Goal: Transaction & Acquisition: Purchase product/service

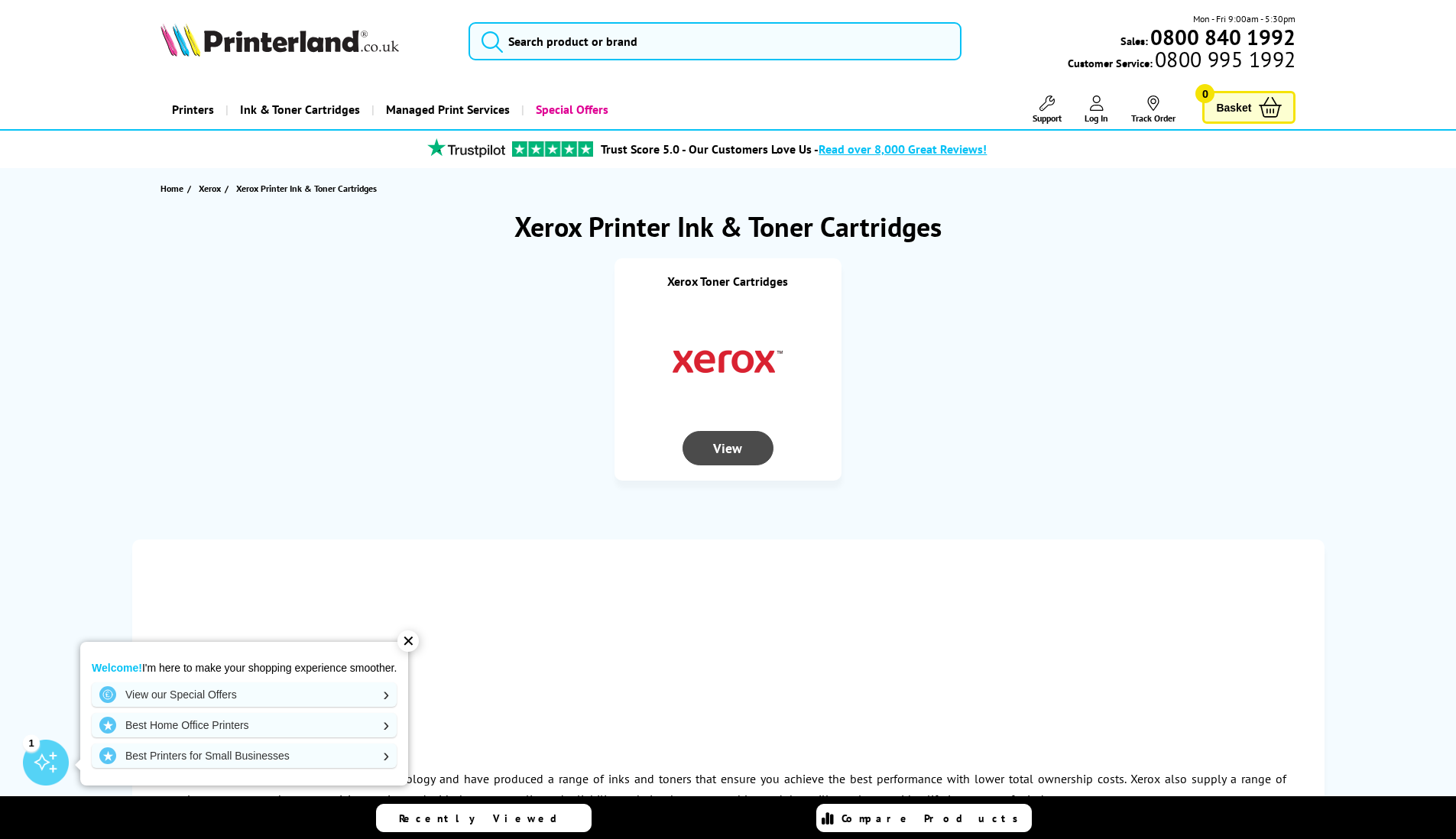
click at [727, 453] on div "View" at bounding box center [727, 448] width 90 height 34
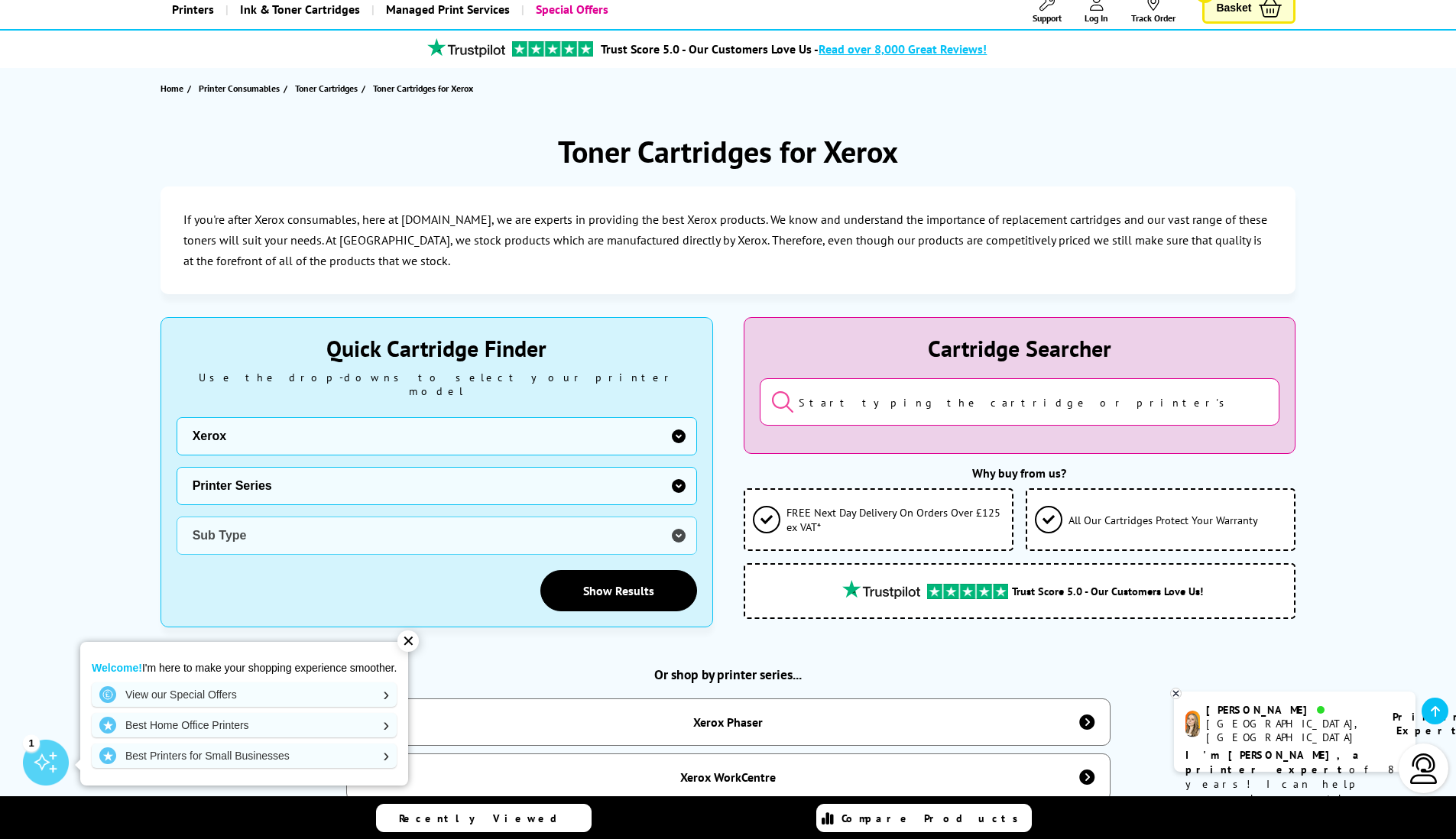
scroll to position [165, 0]
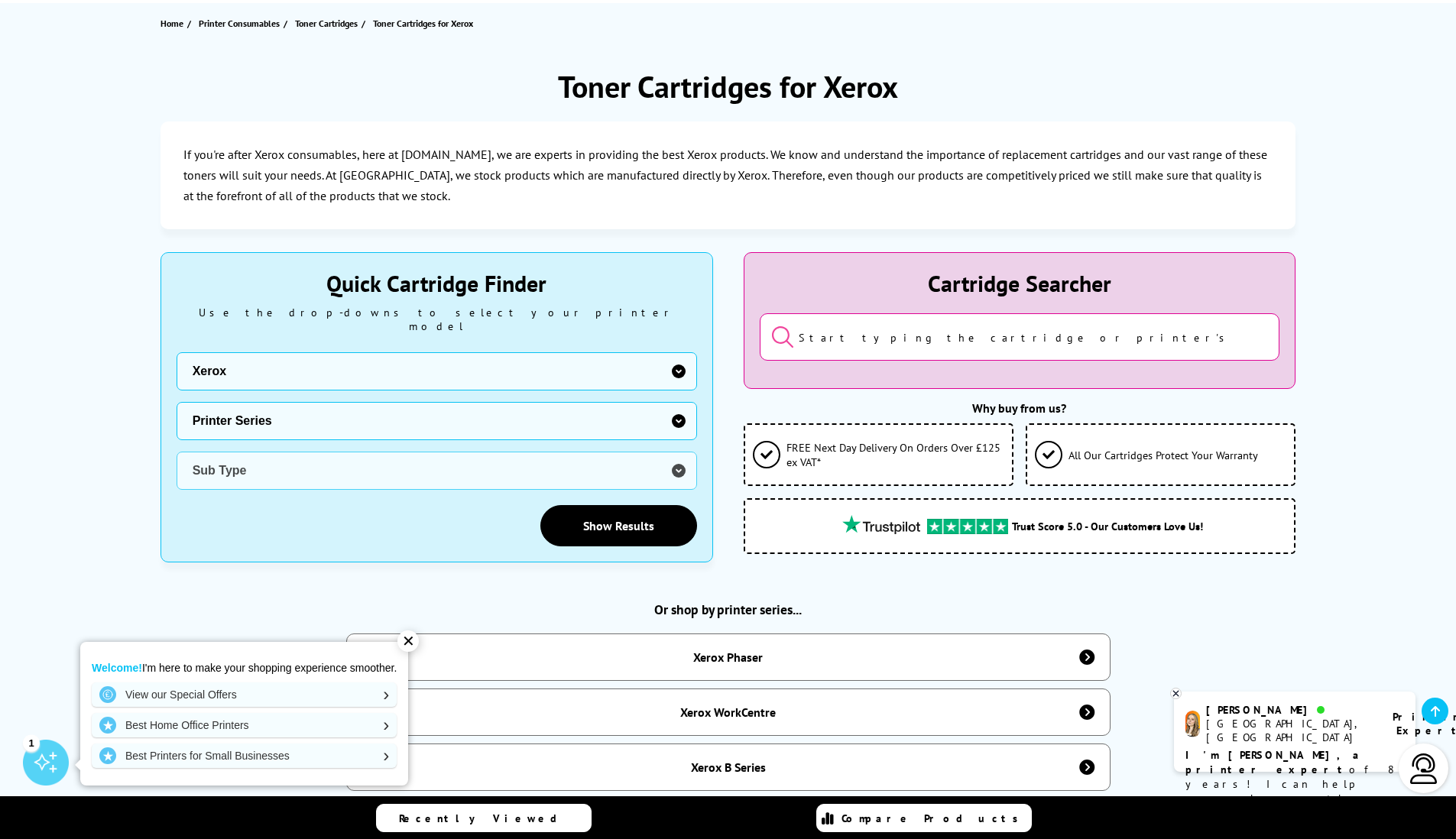
click at [996, 340] on input "search" at bounding box center [1019, 337] width 521 height 47
click at [419, 645] on div "✕" at bounding box center [408, 641] width 21 height 21
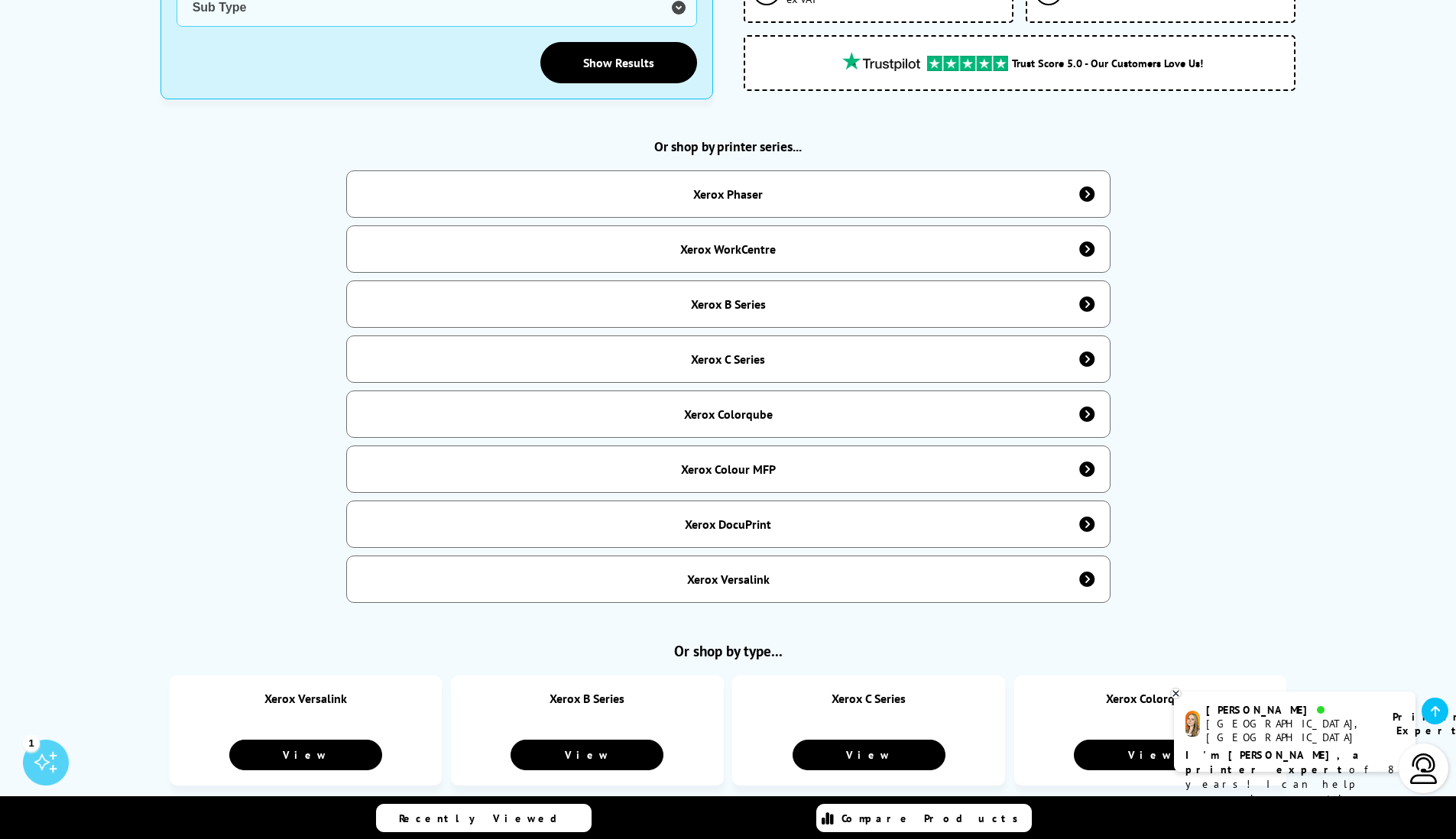
scroll to position [354, 0]
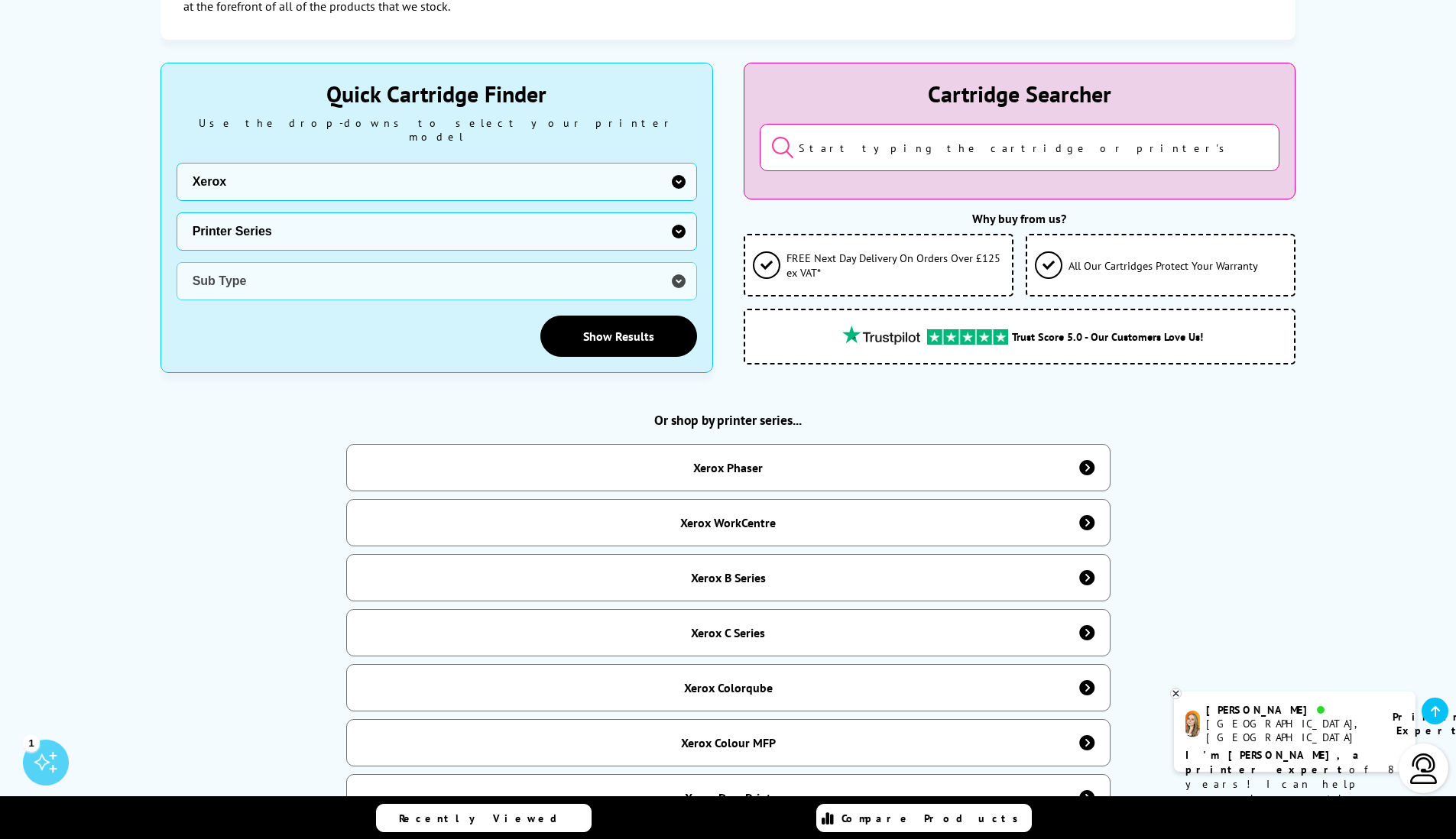
click at [765, 515] on div "Xerox WorkCentre" at bounding box center [728, 522] width 95 height 15
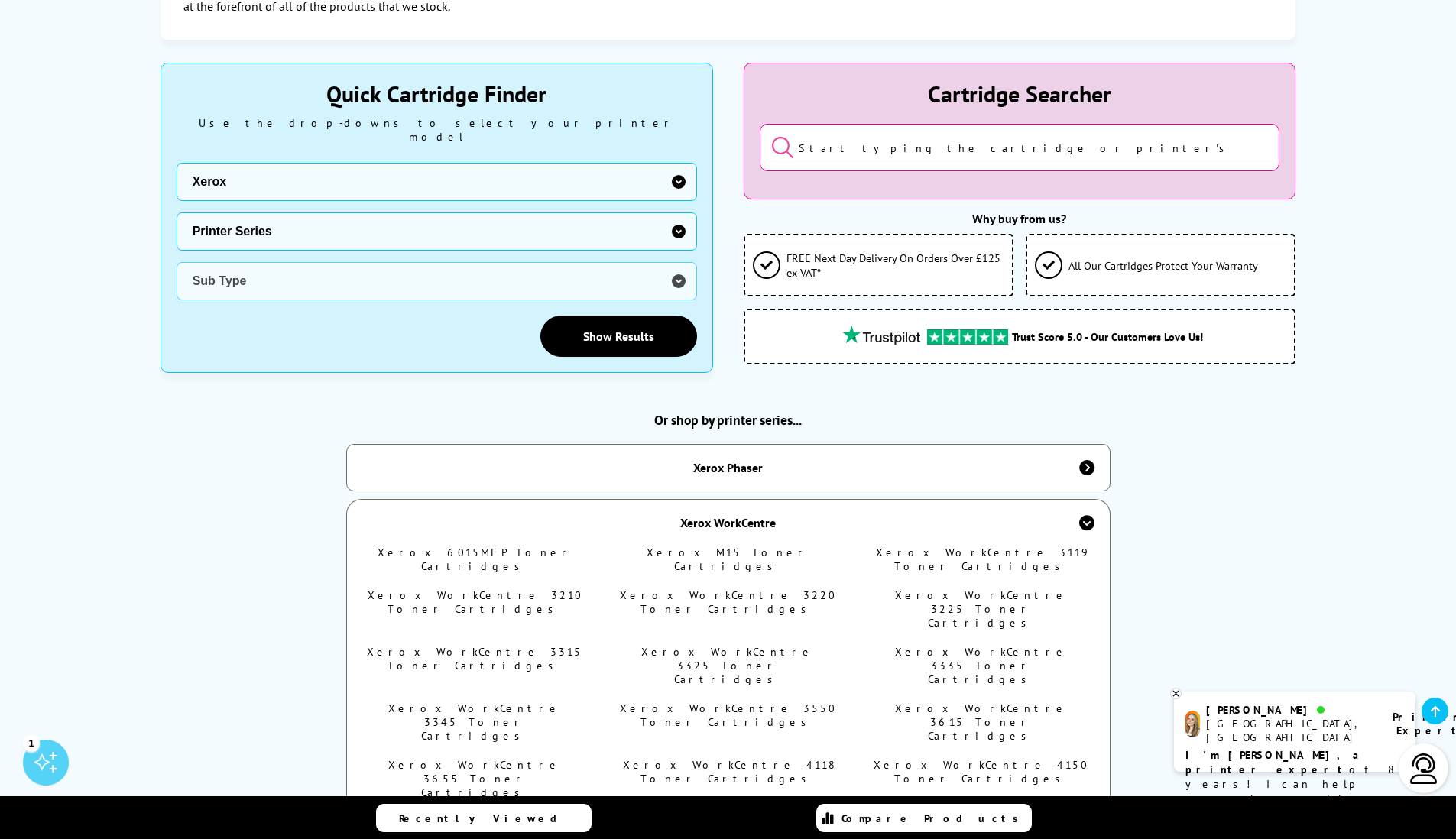
click at [474, 824] on span "Recently Viewed" at bounding box center [486, 819] width 173 height 14
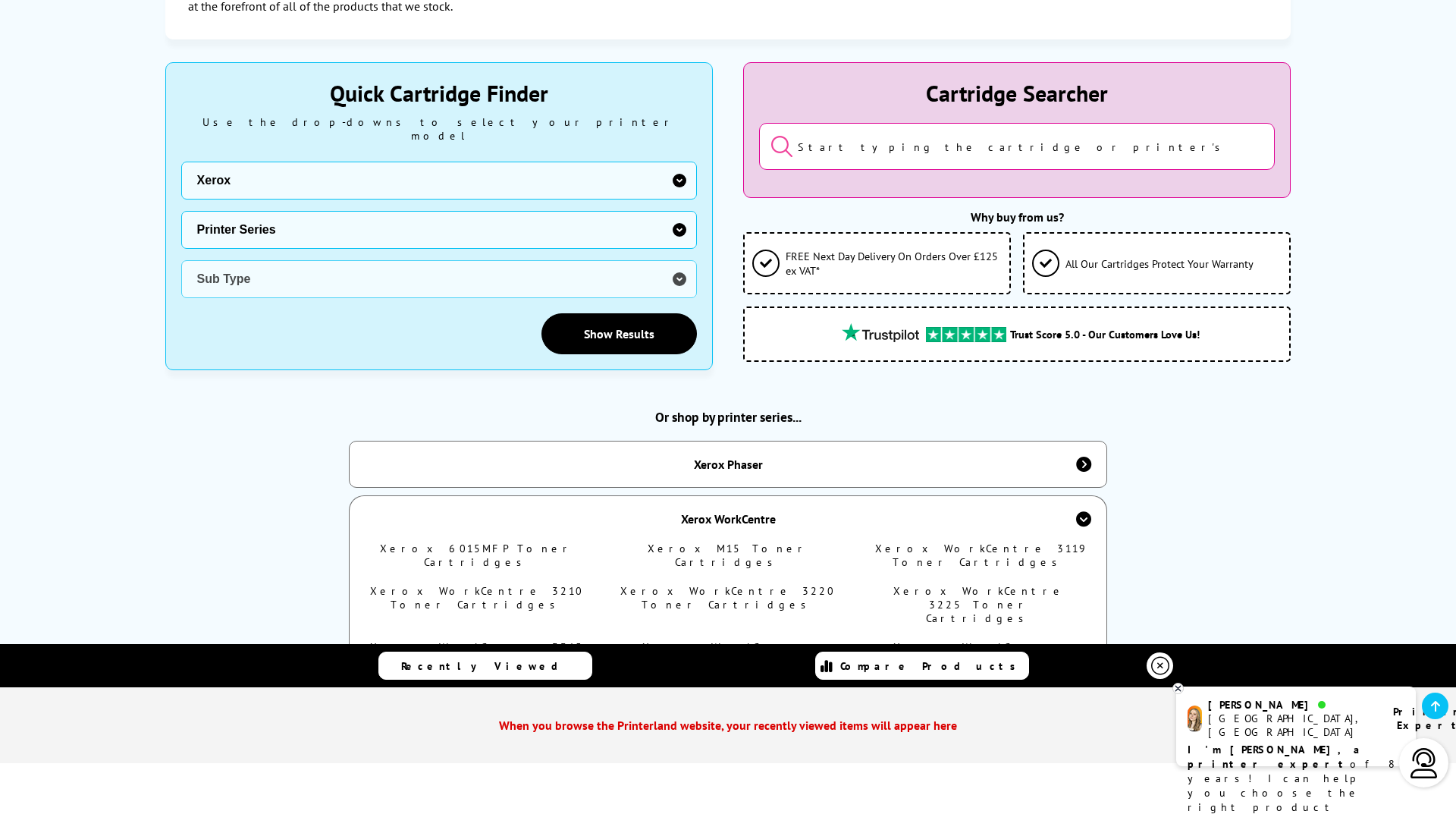
click at [500, 664] on span "Recently Viewed" at bounding box center [487, 666] width 172 height 14
click at [1180, 689] on icon at bounding box center [1178, 688] width 10 height 11
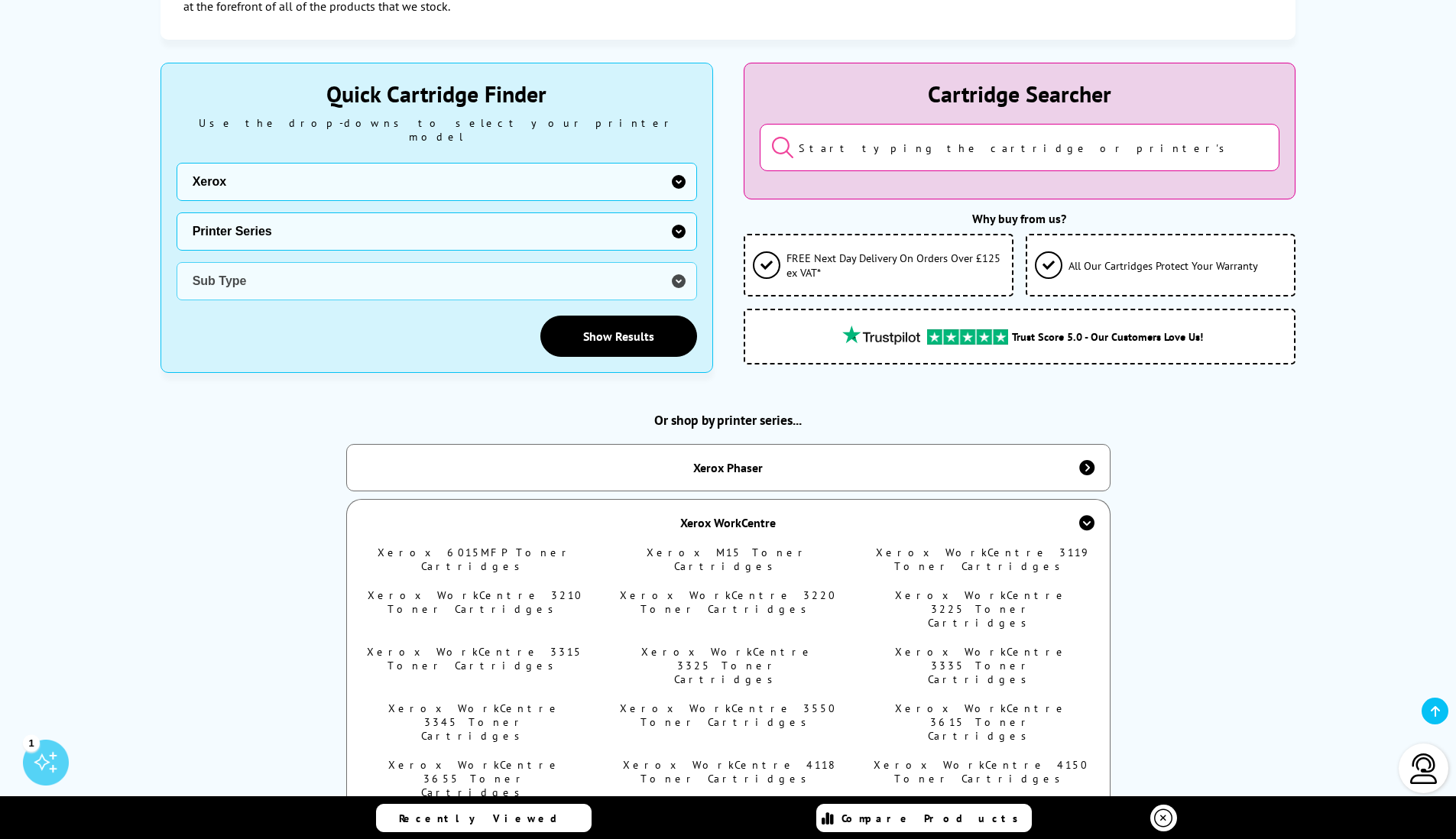
click at [46, 755] on div "1" at bounding box center [46, 763] width 46 height 45
click at [156, 500] on link "View our Special Offers" at bounding box center [168, 503] width 233 height 24
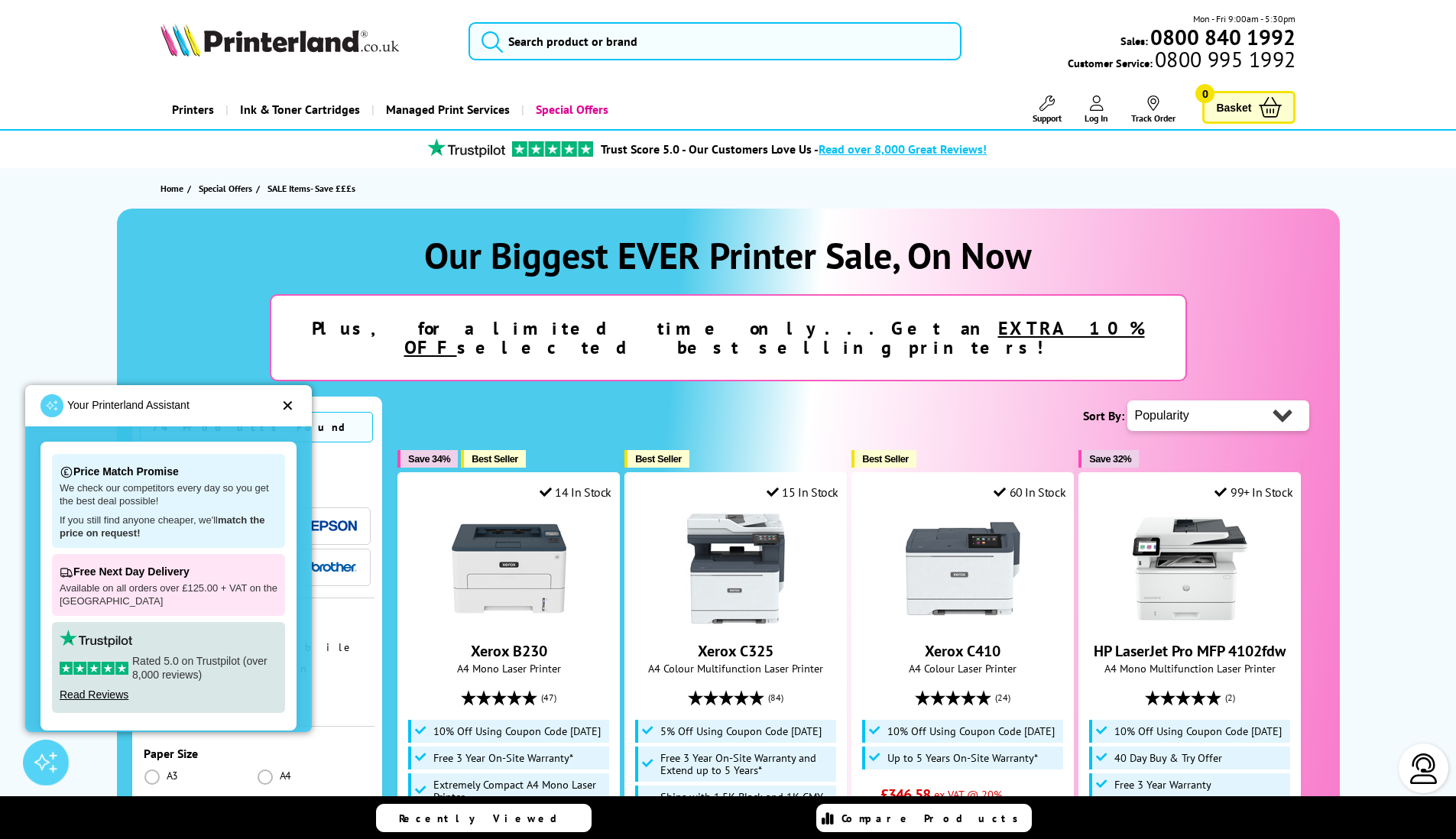
click at [293, 407] on div "✕" at bounding box center [288, 405] width 13 height 15
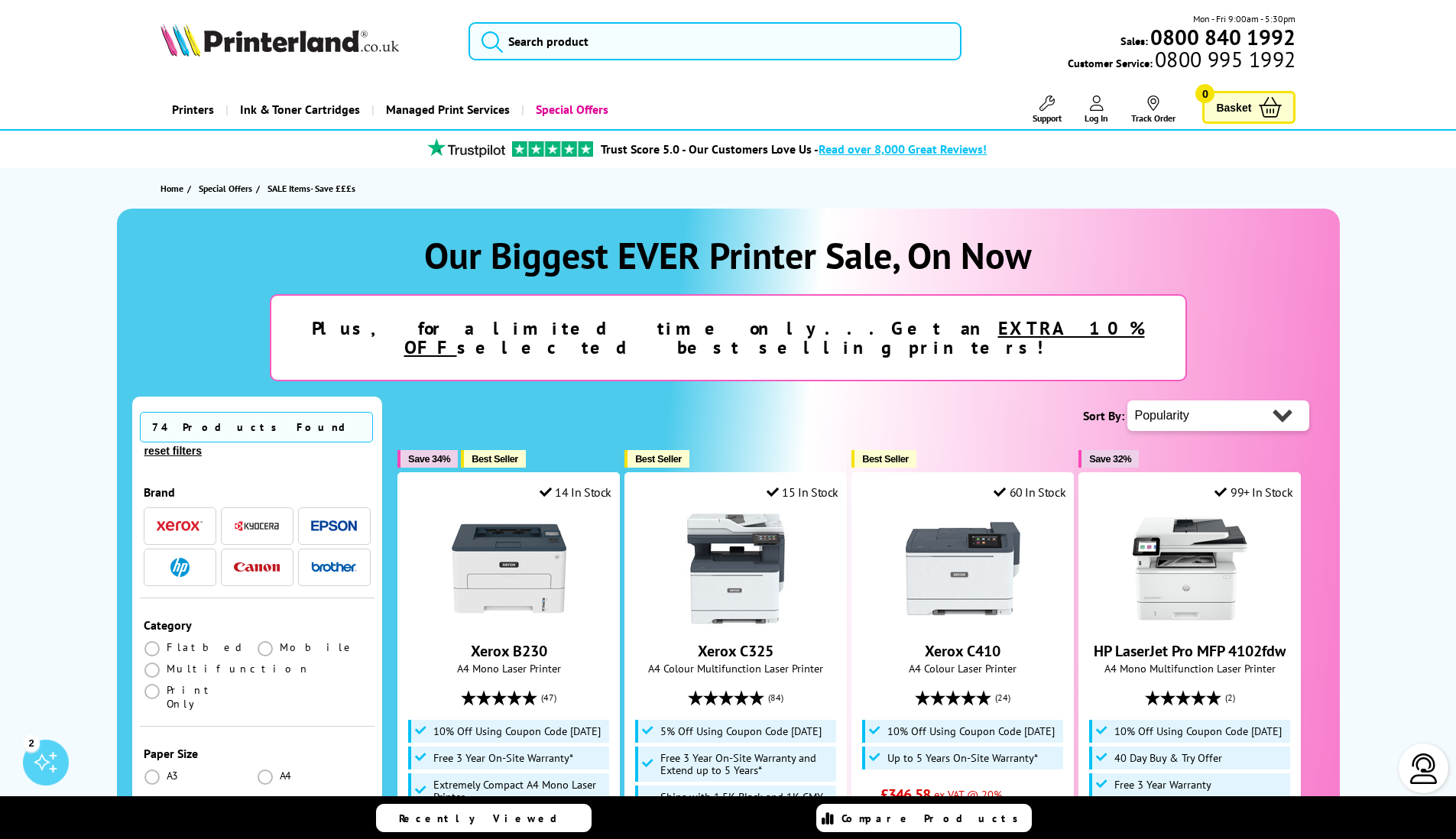
click at [186, 521] on img "button" at bounding box center [179, 526] width 46 height 10
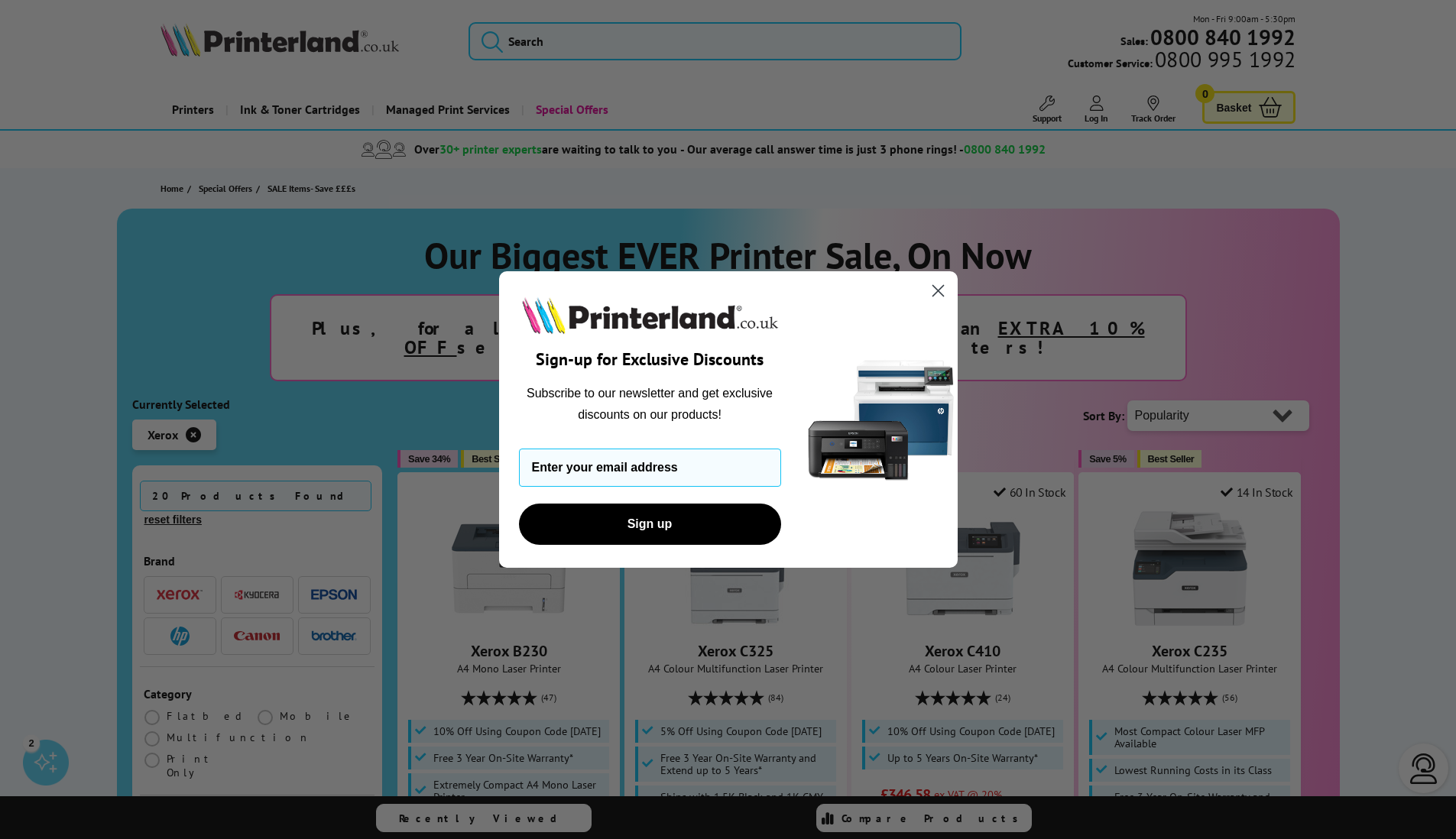
click at [938, 293] on circle "Close dialog" at bounding box center [937, 290] width 25 height 25
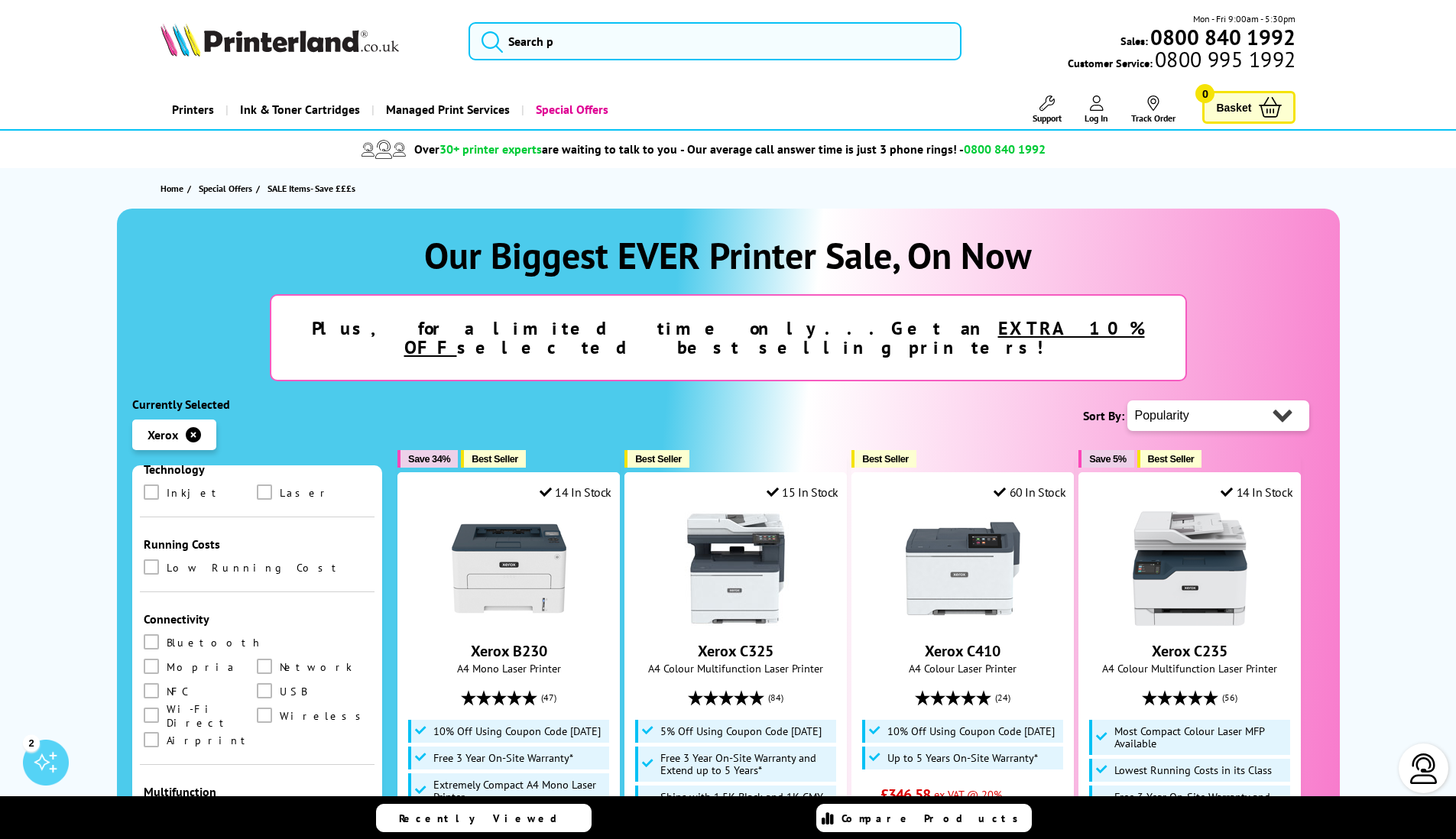
click at [111, 143] on div "Over 30+ printer experts are waiting to talk to you - Our average call answer t…" at bounding box center [728, 149] width 1456 height 38
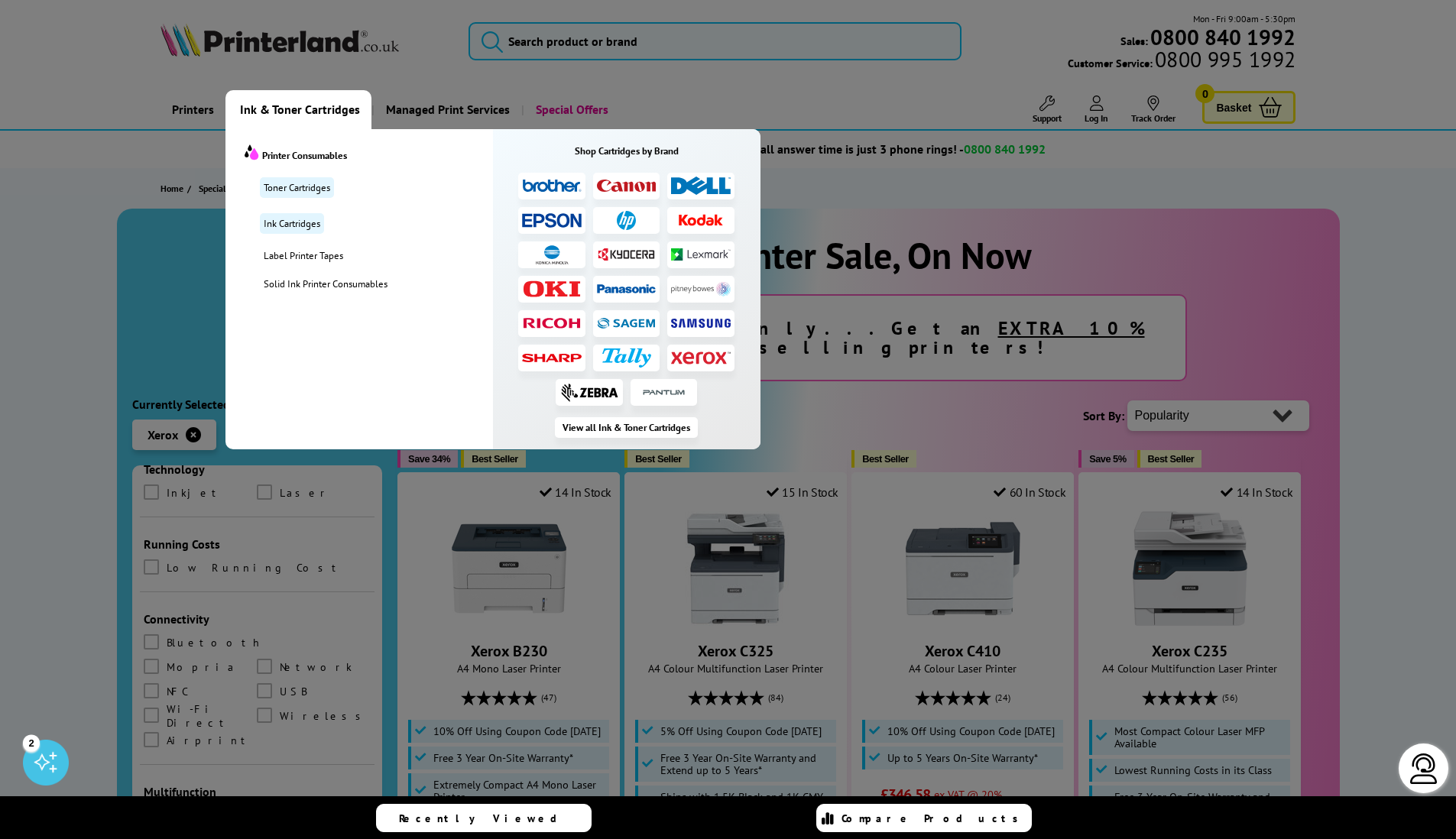
click at [327, 110] on span "Ink & Toner Cartridges" at bounding box center [299, 109] width 120 height 39
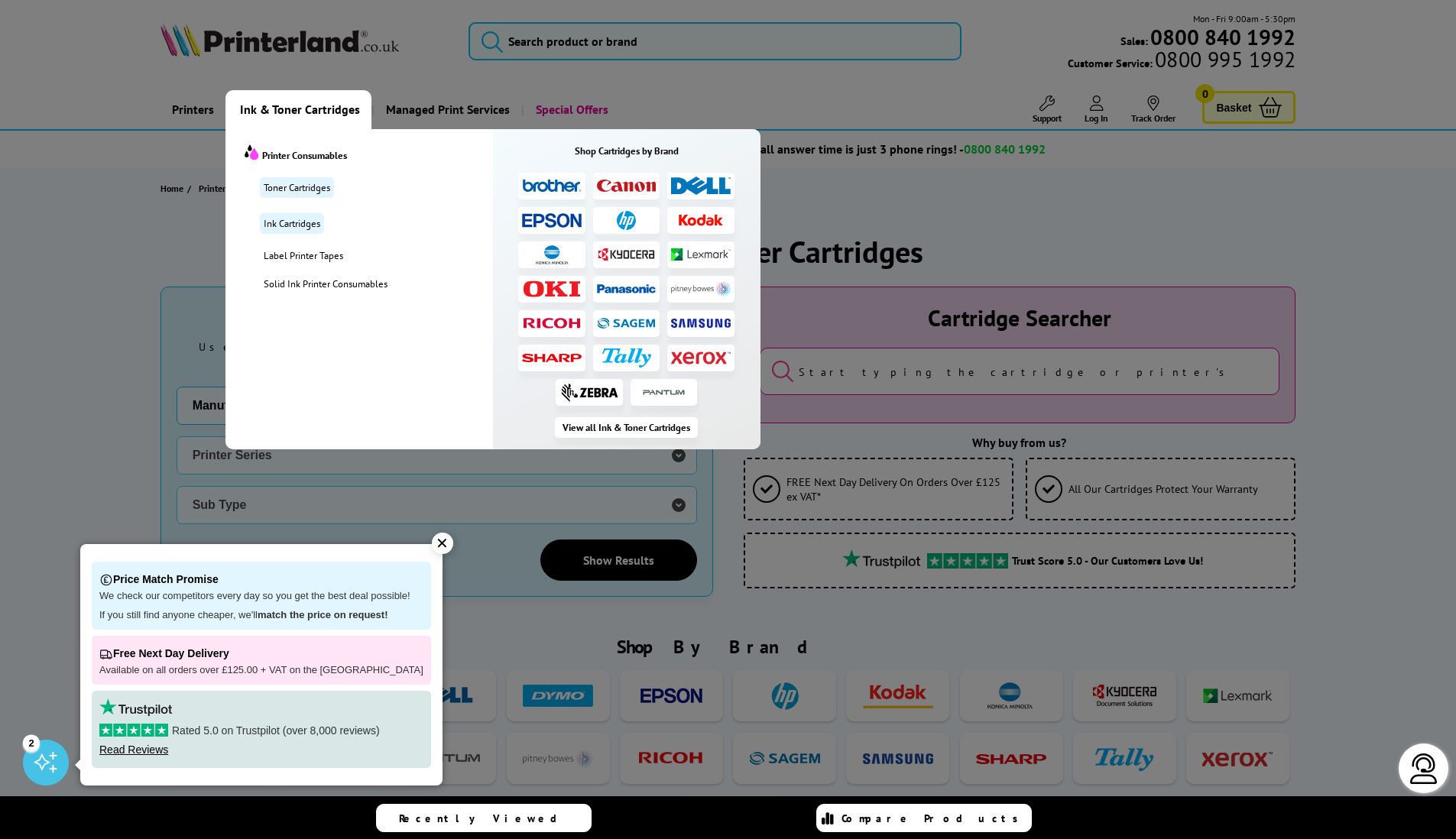
click at [704, 359] on img at bounding box center [701, 358] width 60 height 14
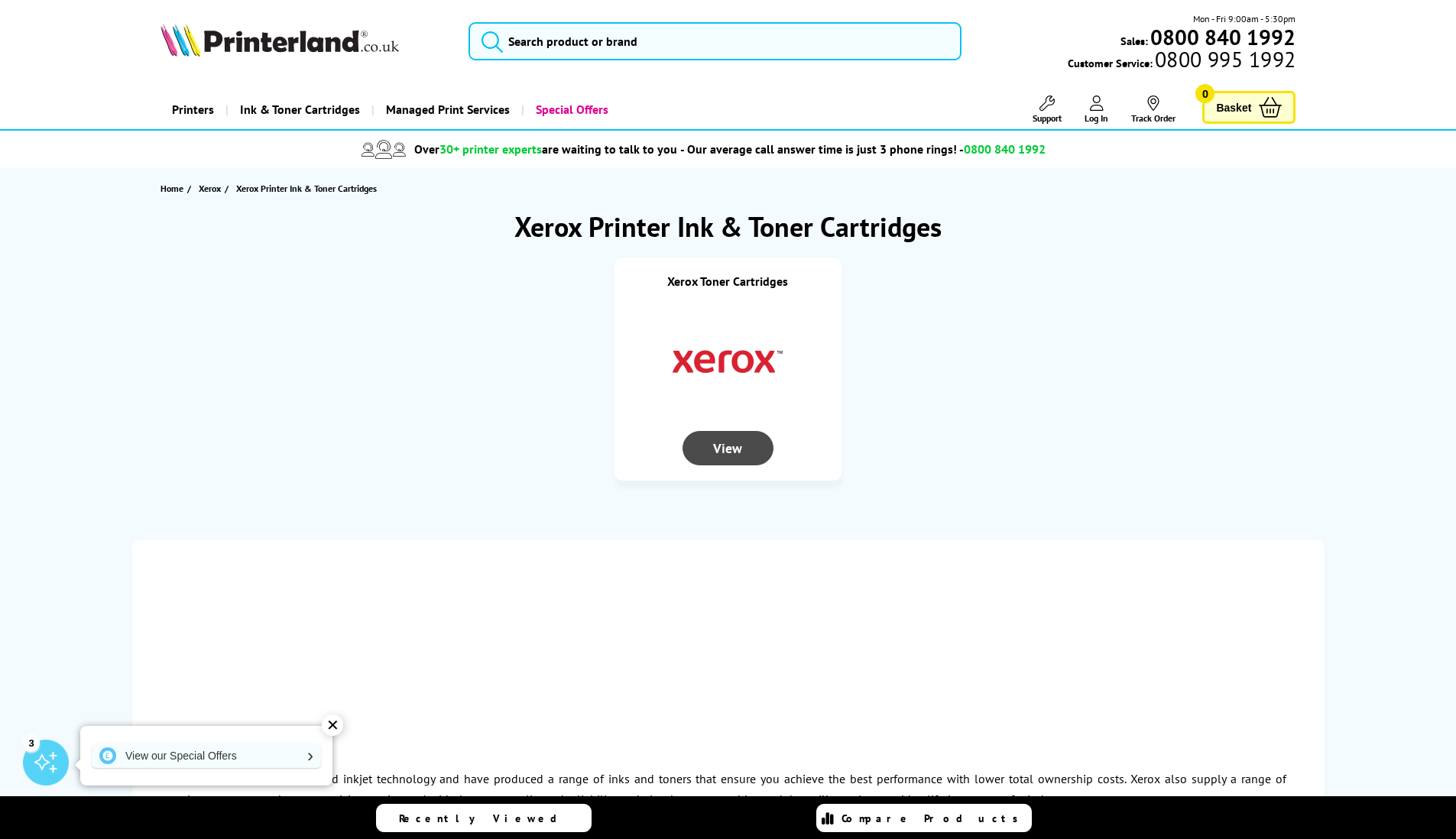
click at [732, 454] on div "View" at bounding box center [727, 448] width 90 height 34
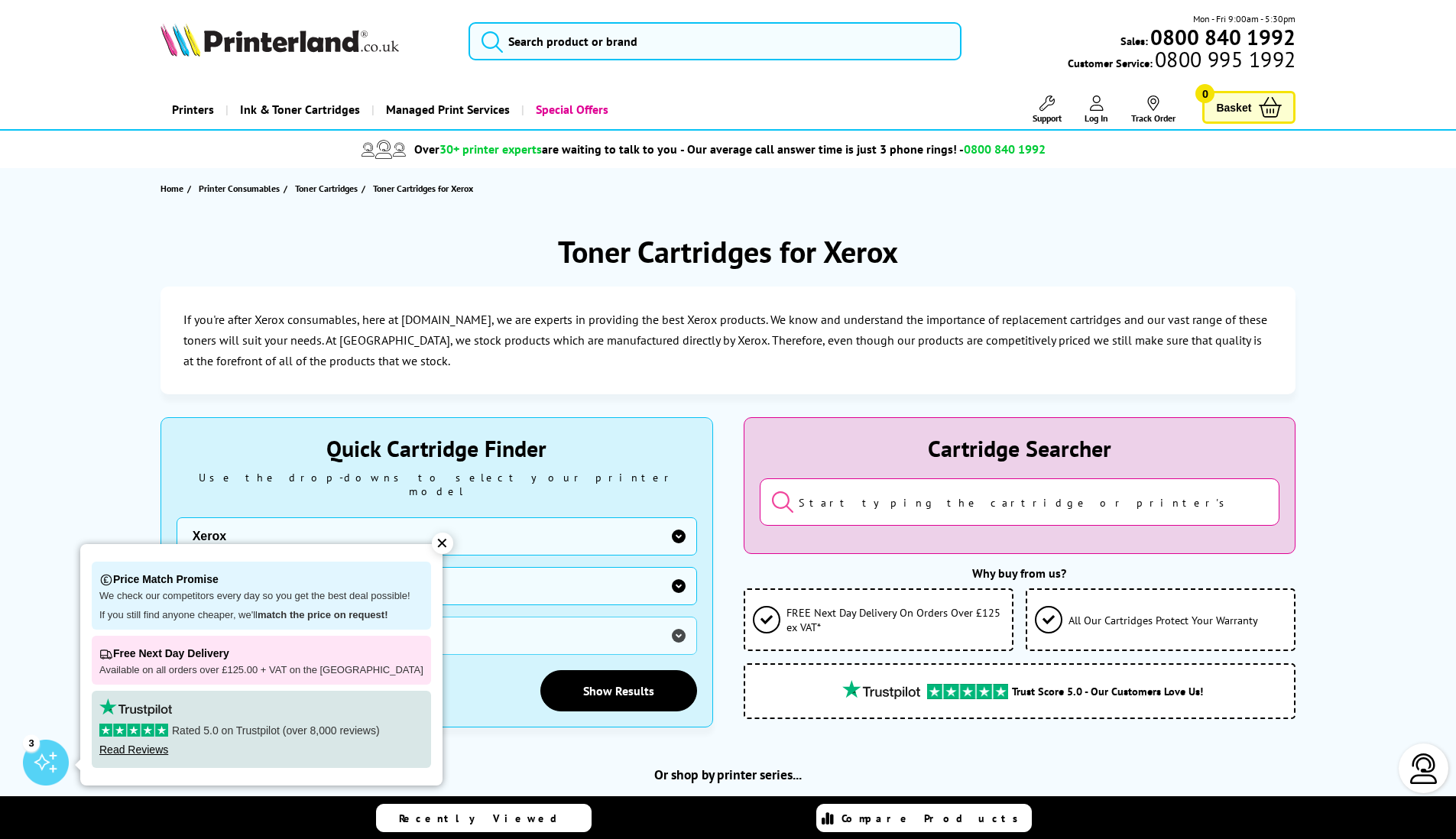
click at [1002, 505] on input "search" at bounding box center [1019, 502] width 521 height 47
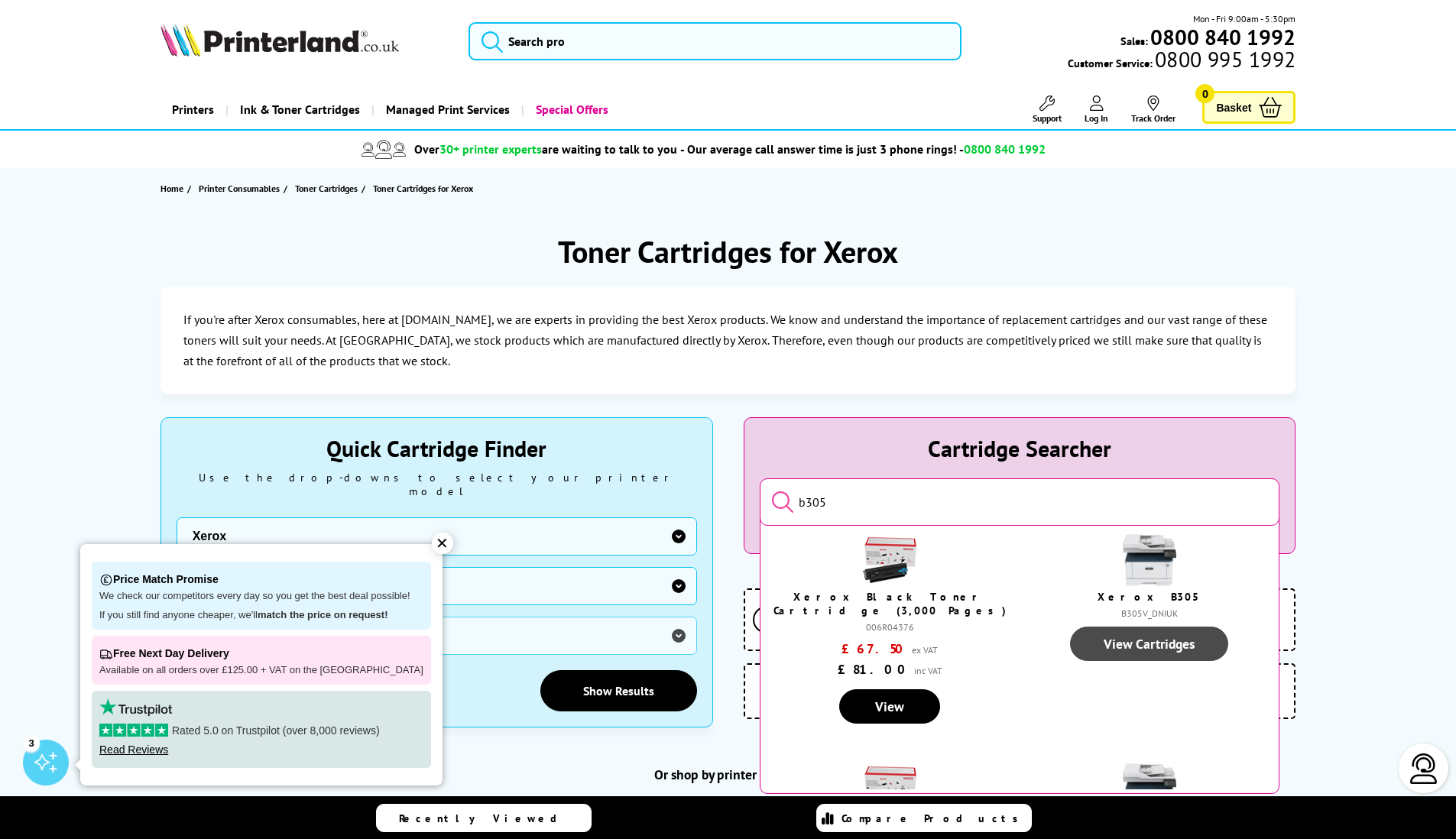
type input "b305"
click at [1144, 645] on link "View Cartridges" at bounding box center [1149, 643] width 158 height 34
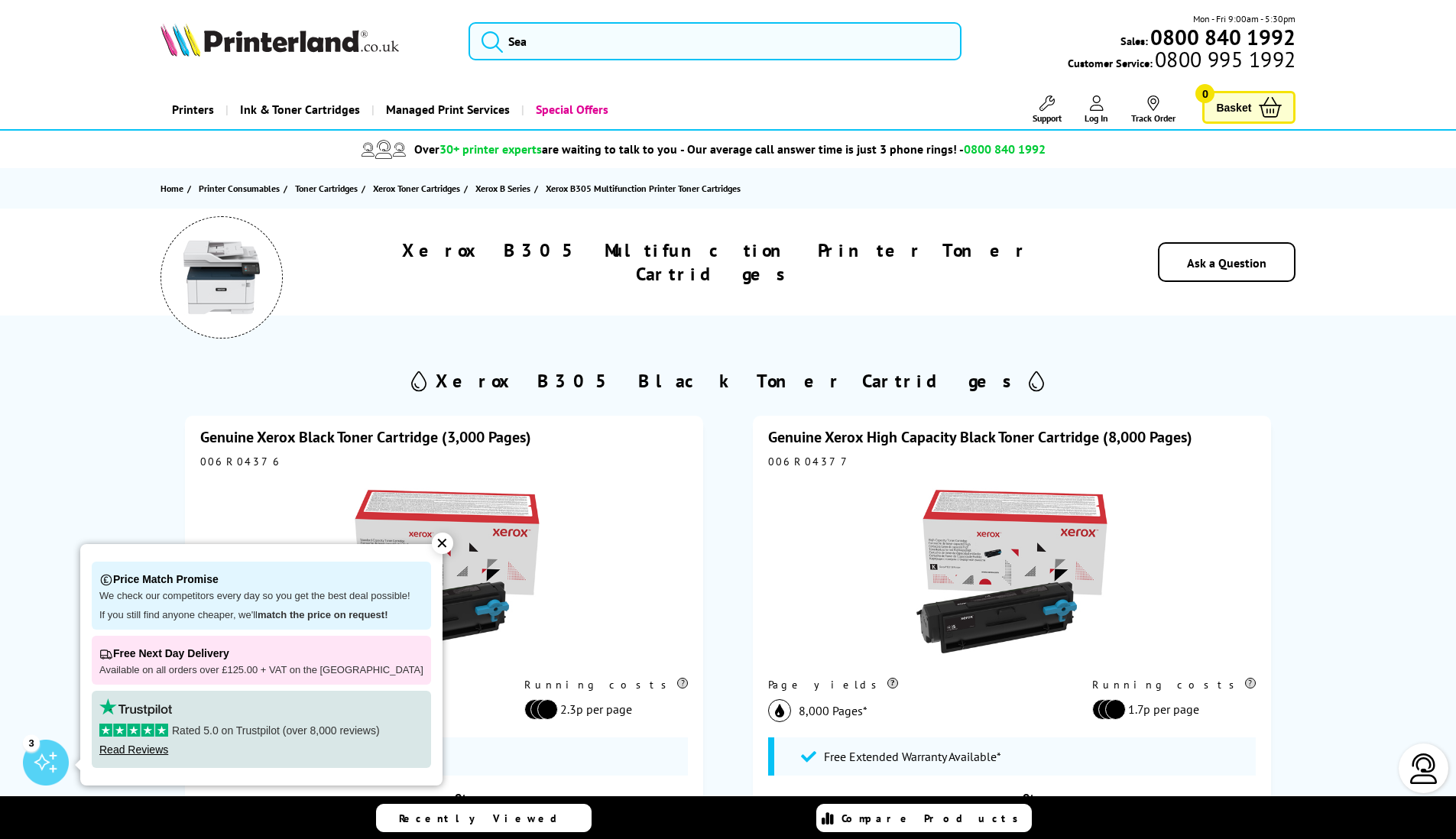
click at [432, 549] on div "✕" at bounding box center [443, 543] width 21 height 21
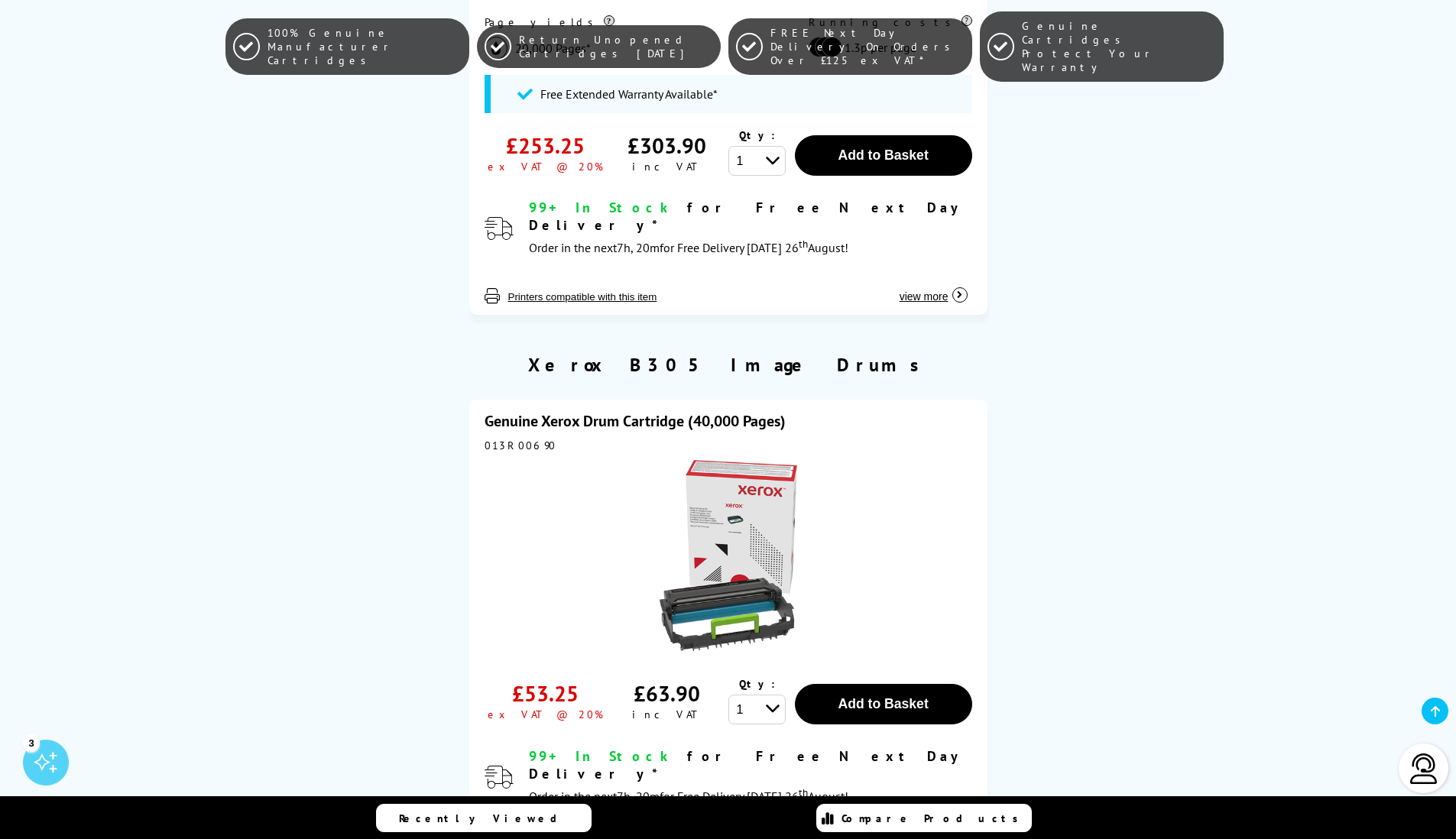
scroll to position [1388, 0]
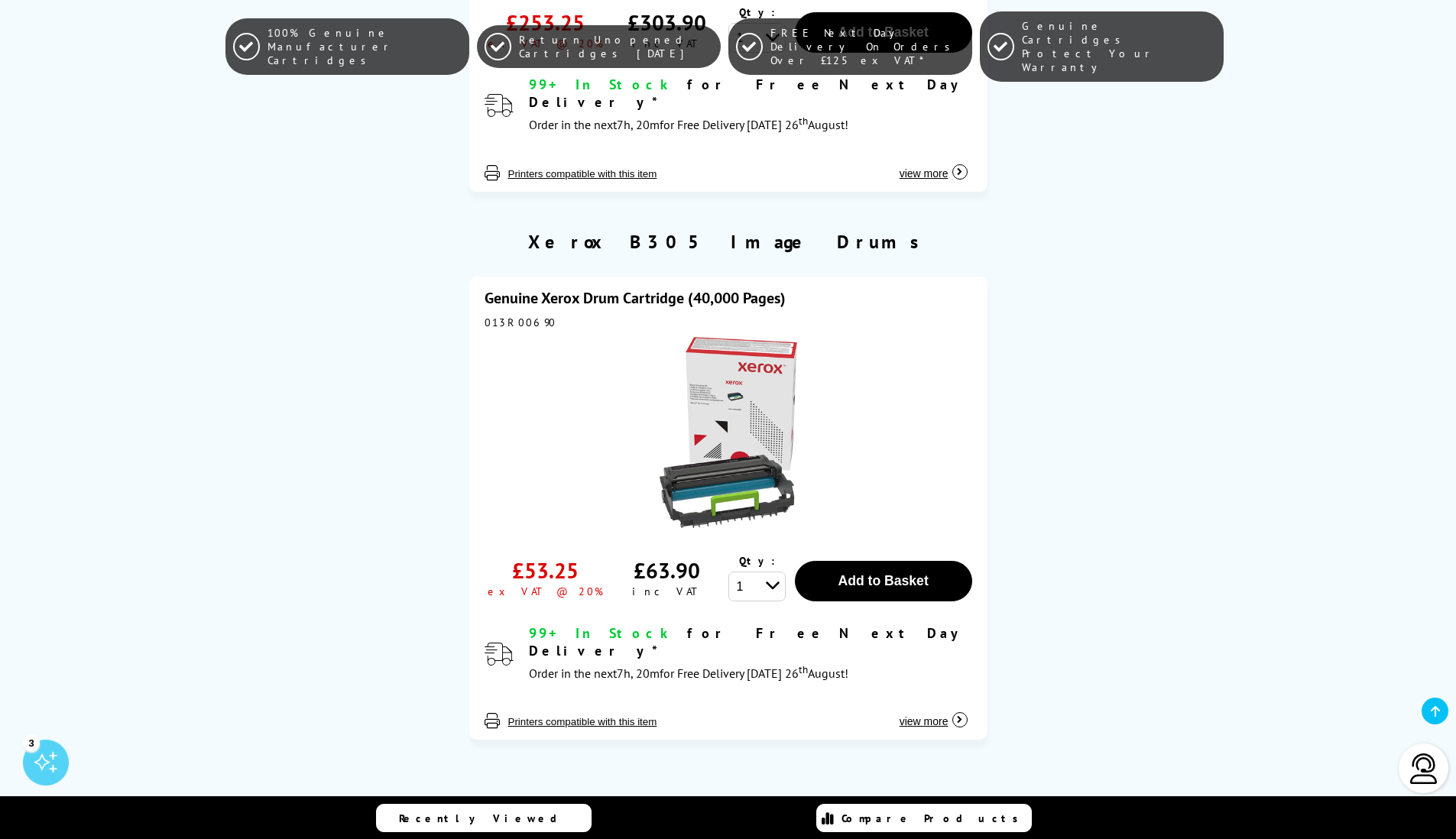
click at [744, 386] on img at bounding box center [728, 432] width 191 height 191
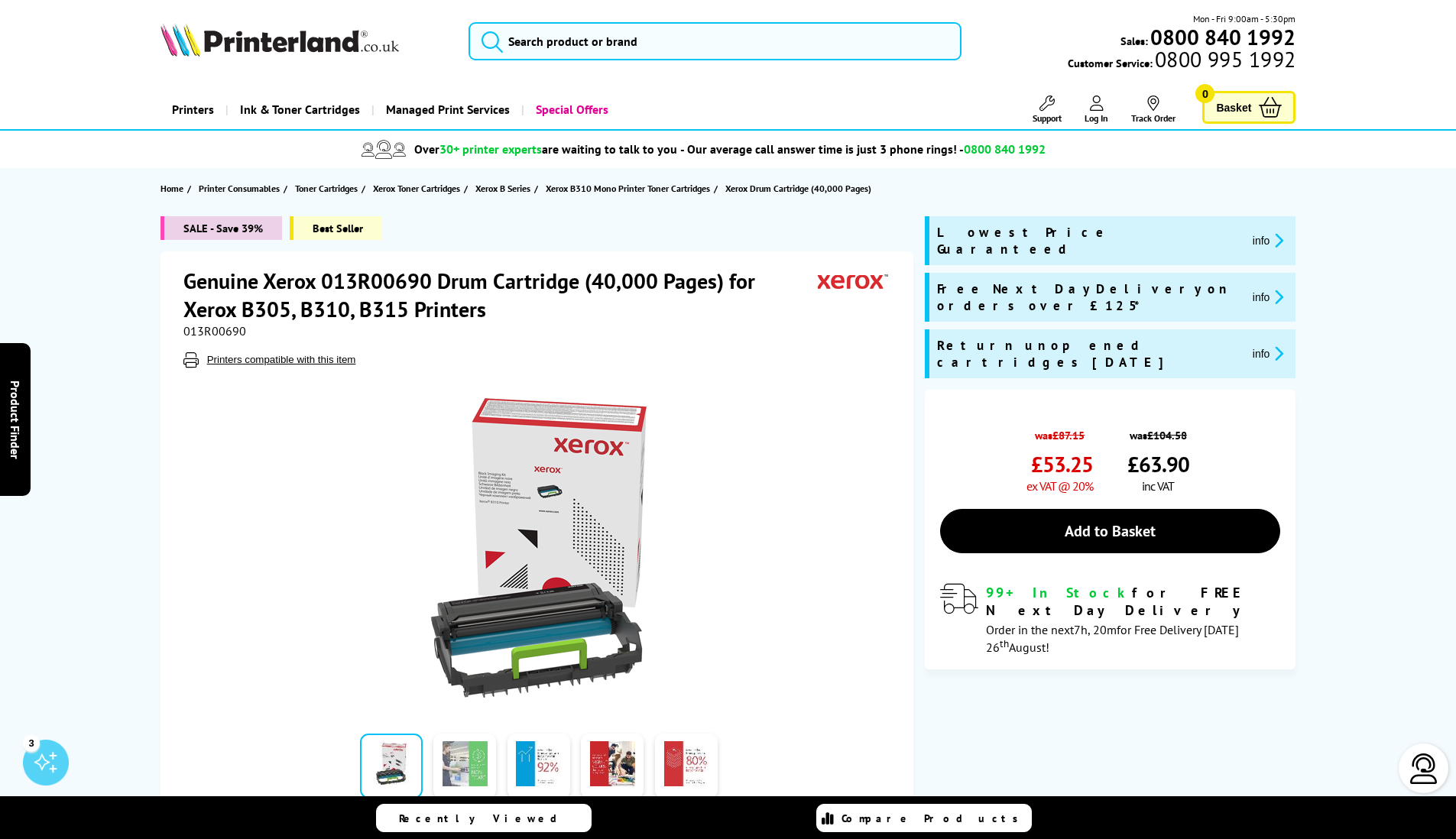
click at [470, 772] on link at bounding box center [465, 766] width 63 height 65
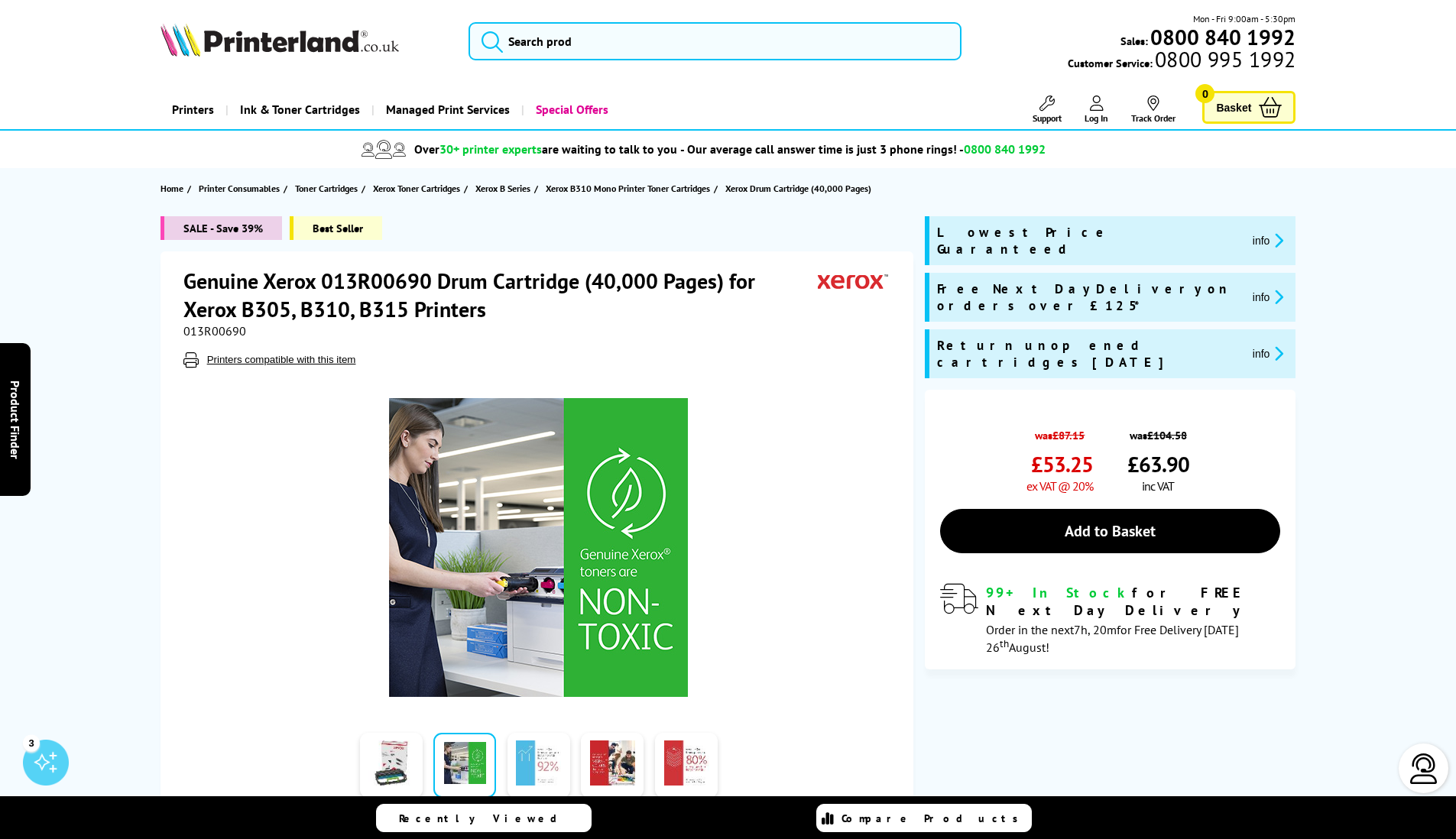
click at [536, 764] on link at bounding box center [539, 766] width 63 height 65
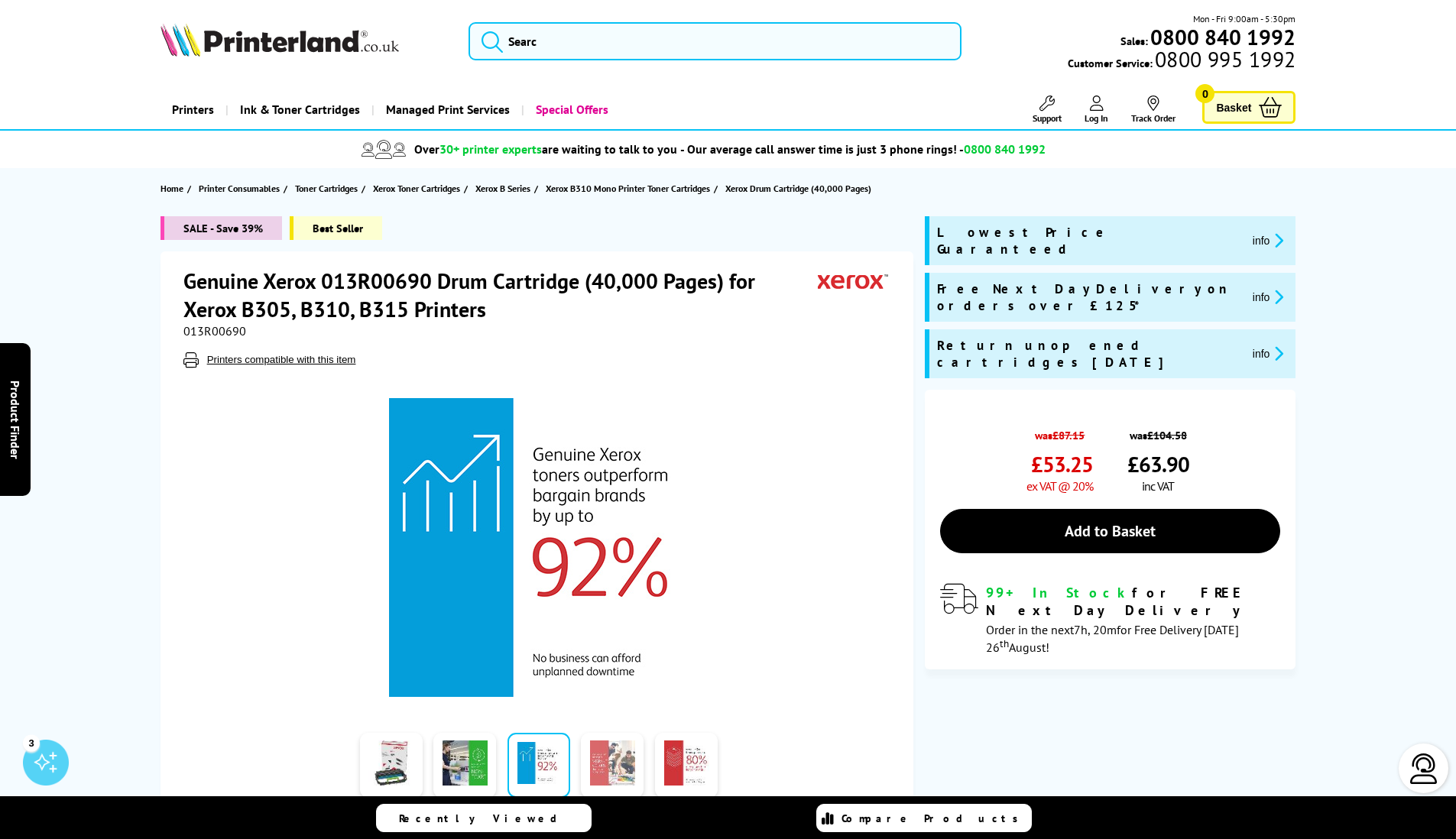
click at [618, 766] on link at bounding box center [612, 766] width 63 height 65
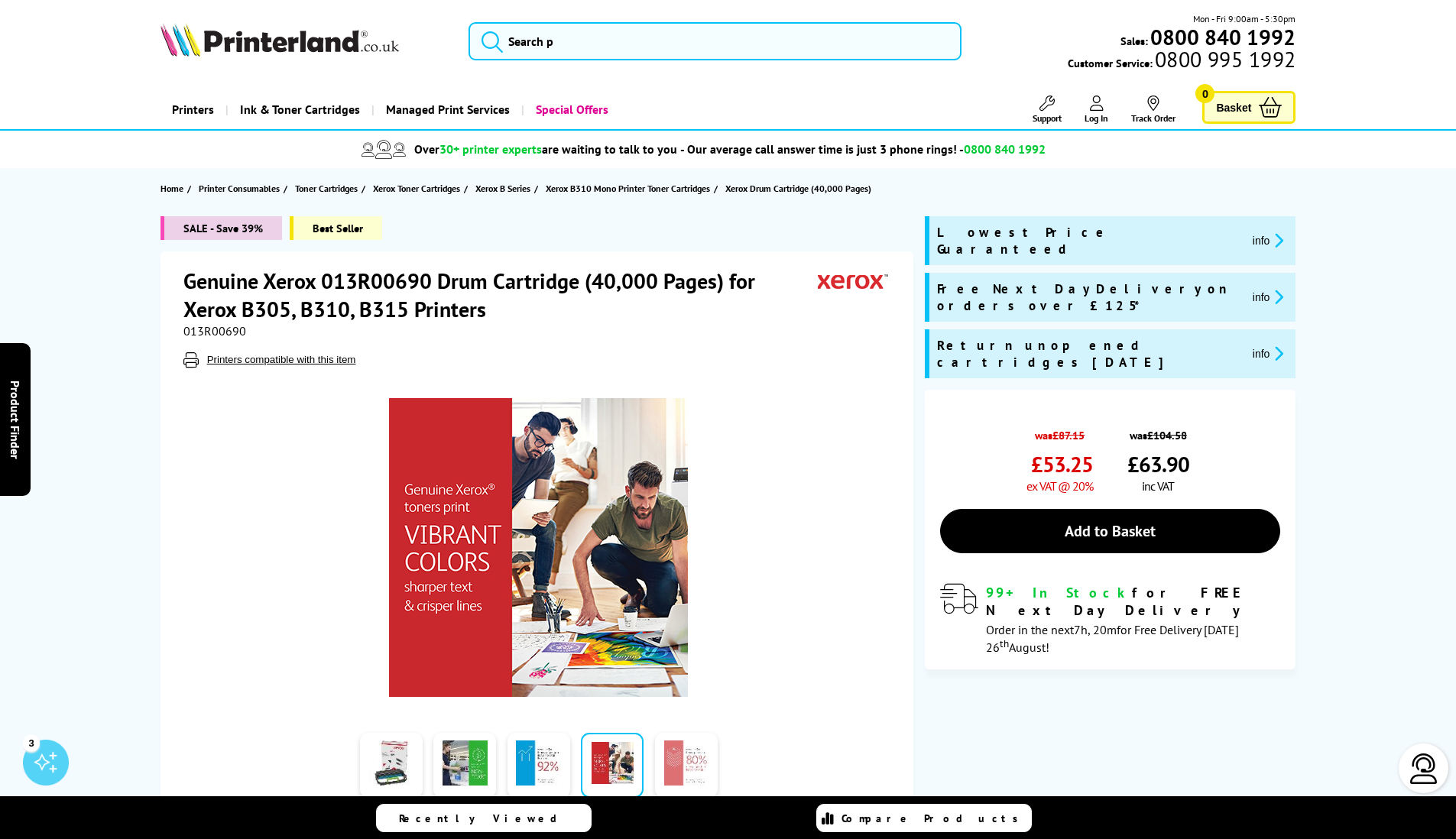
click at [693, 769] on link at bounding box center [687, 766] width 63 height 65
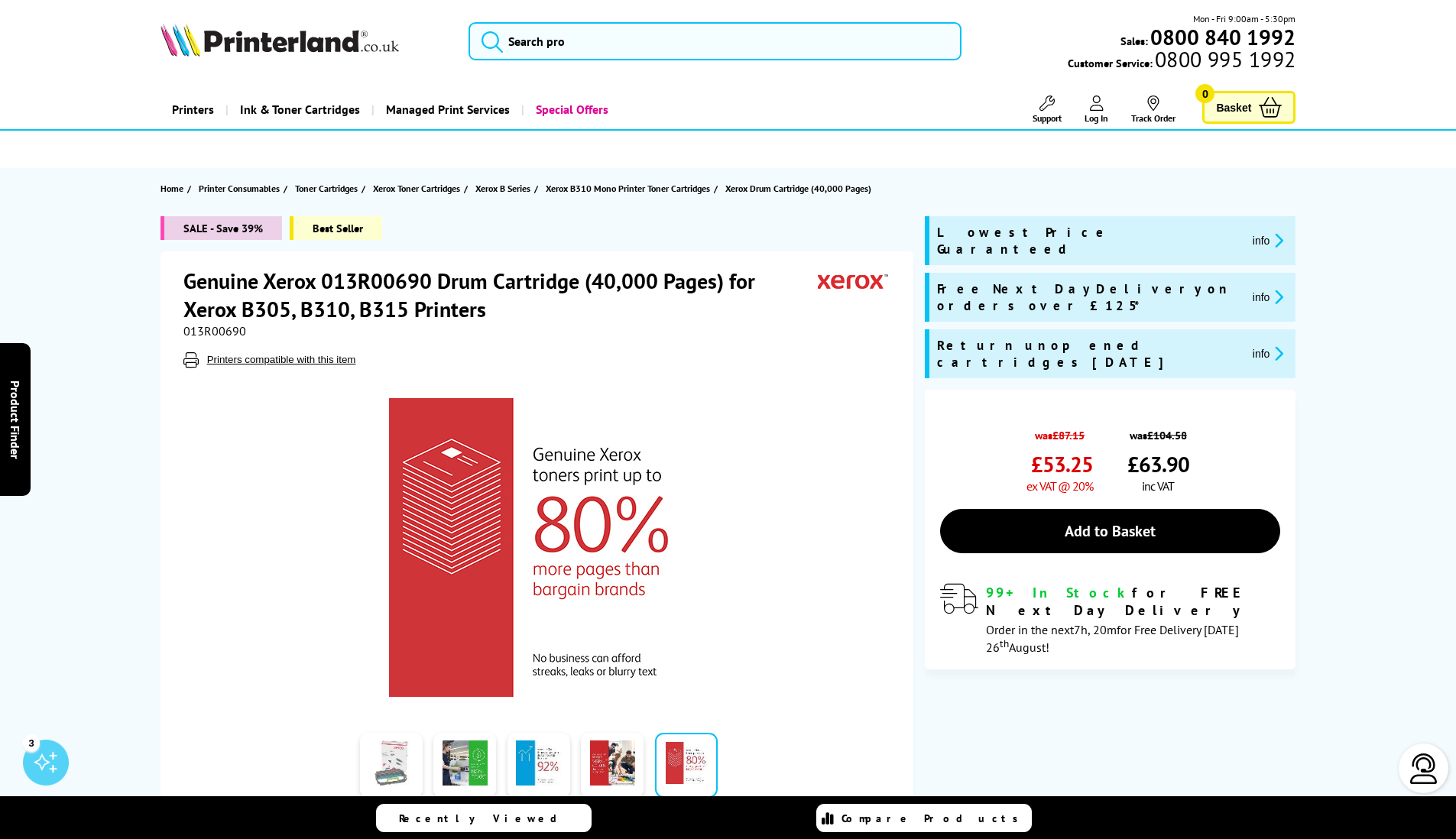
click at [392, 754] on link at bounding box center [392, 766] width 63 height 65
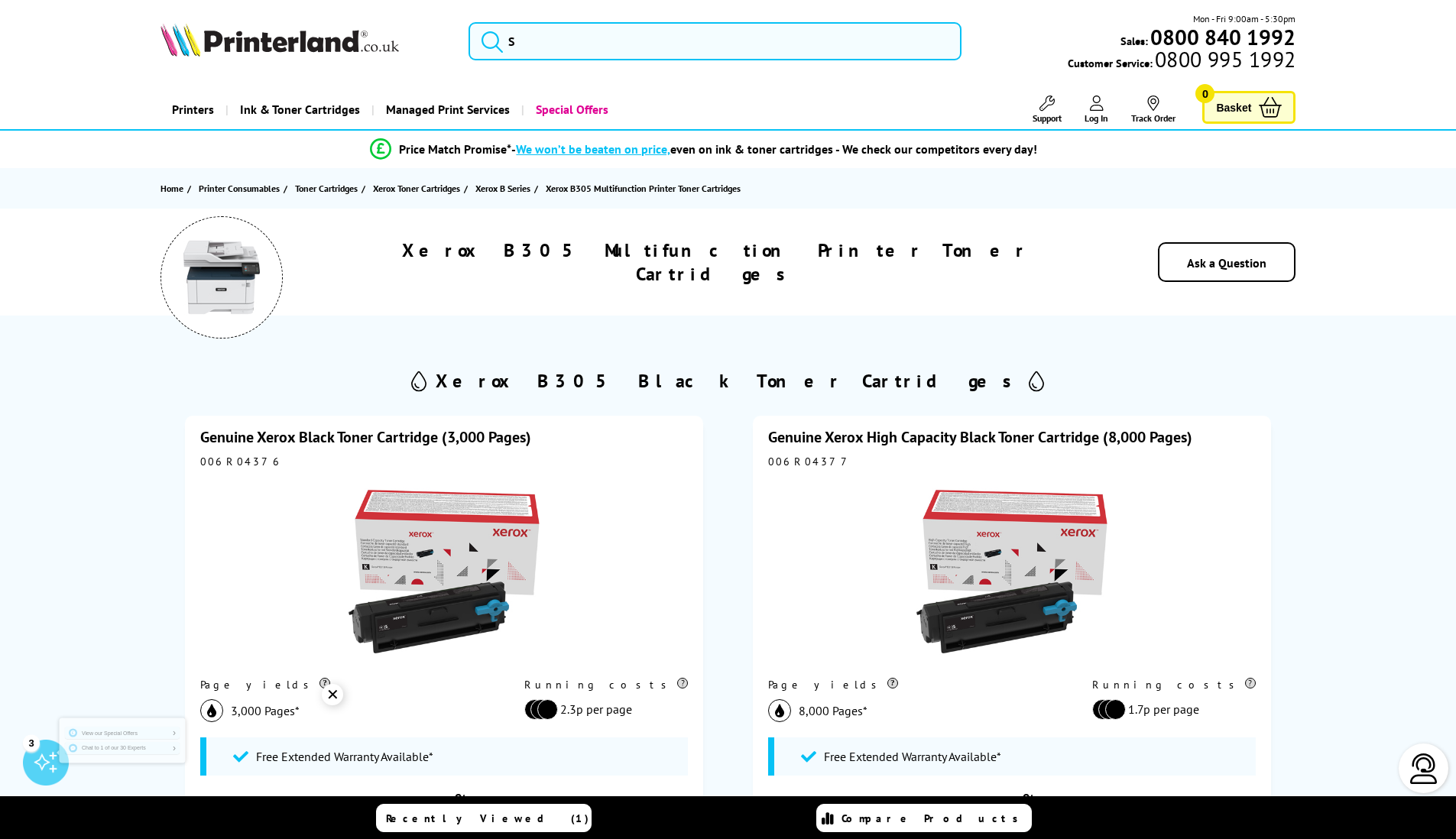
scroll to position [274, 0]
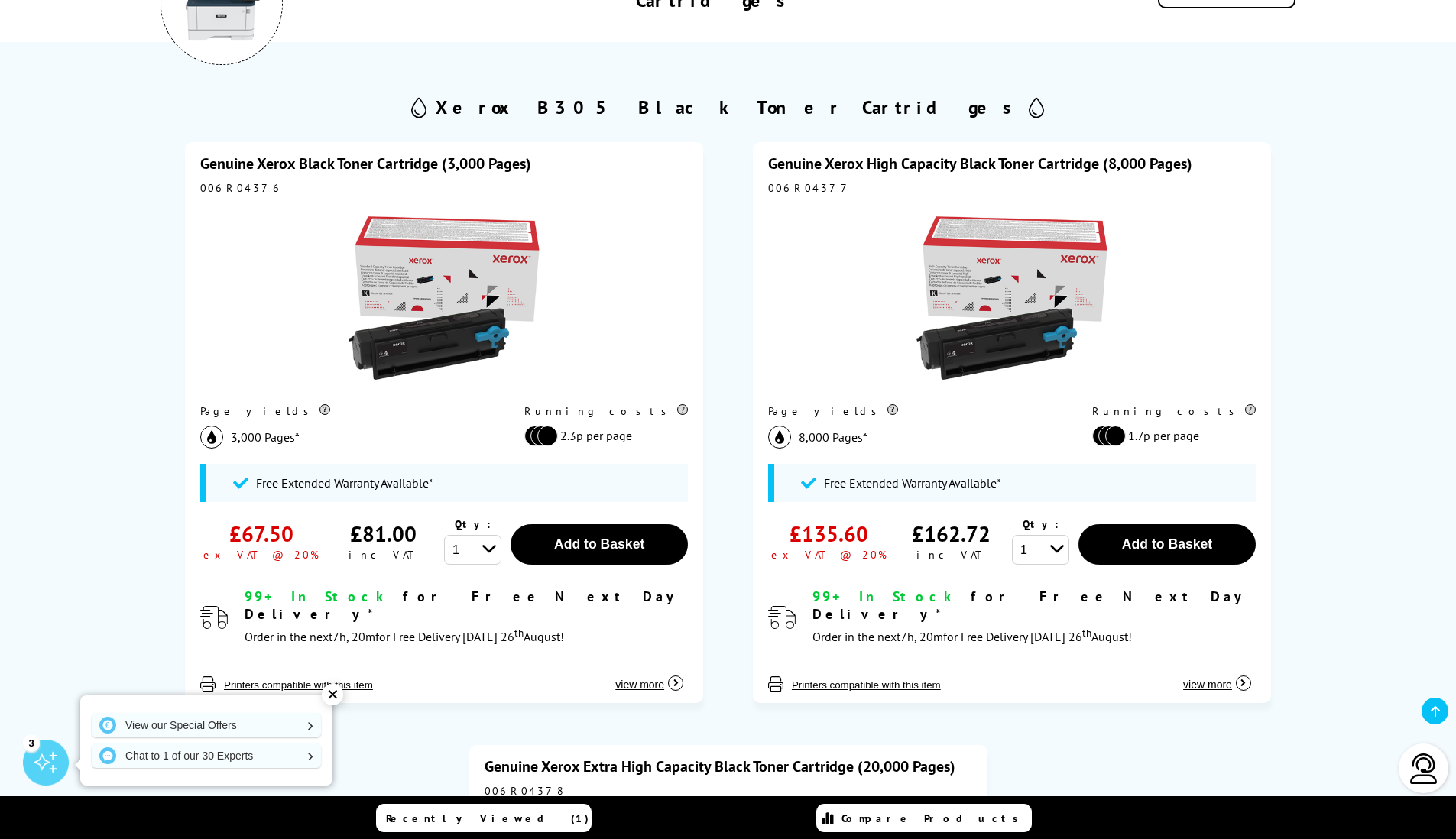
click at [285, 162] on link "Genuine Xerox Black Toner Cartridge (3,000 Pages)" at bounding box center [366, 164] width 331 height 20
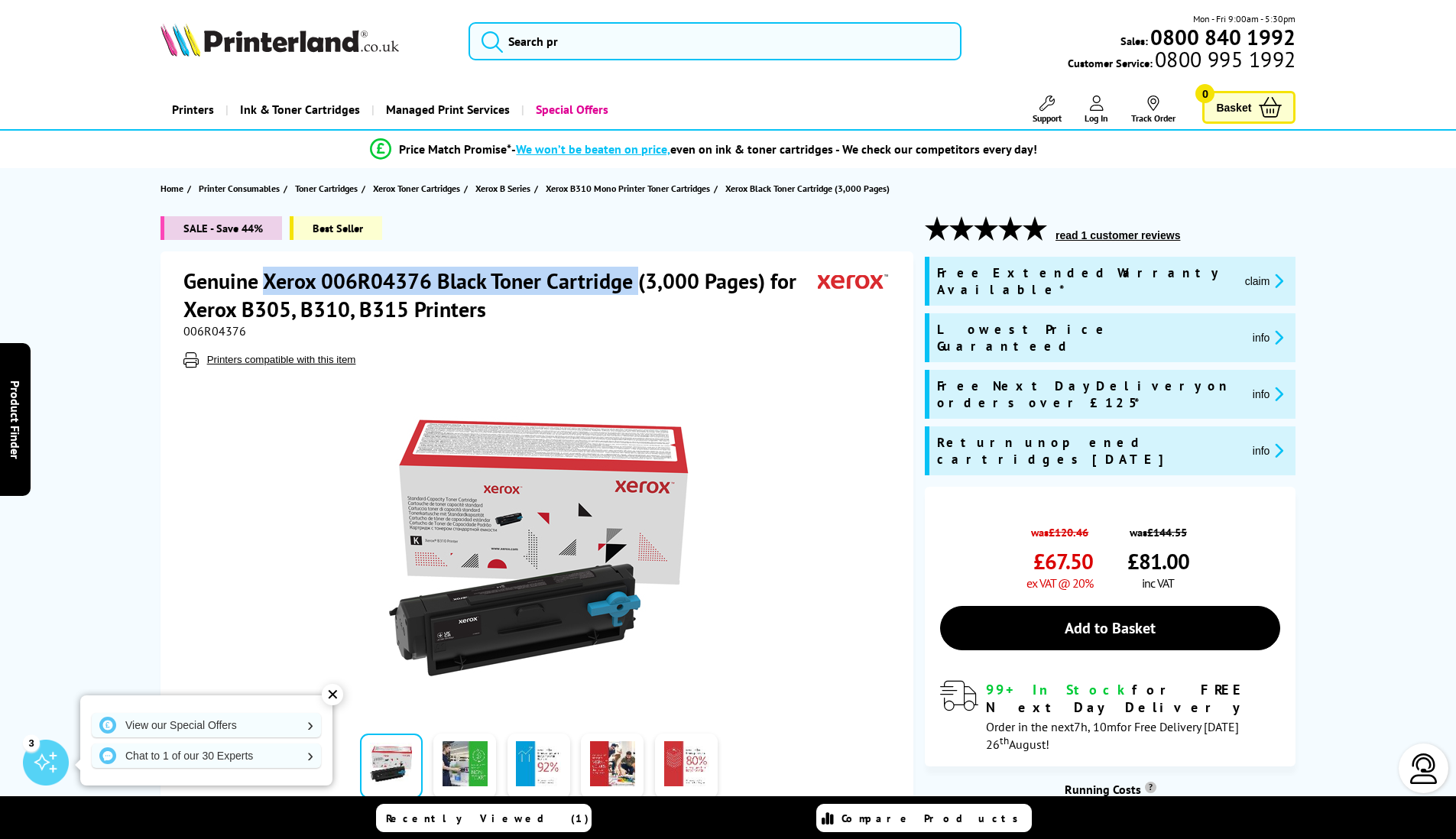
drag, startPoint x: 266, startPoint y: 278, endPoint x: 638, endPoint y: 280, distance: 372.0
click at [638, 280] on h1 "Genuine Xerox 006R04376 Black Toner Cartridge (3,000 Pages) for Xerox B305, B31…" at bounding box center [500, 295] width 634 height 57
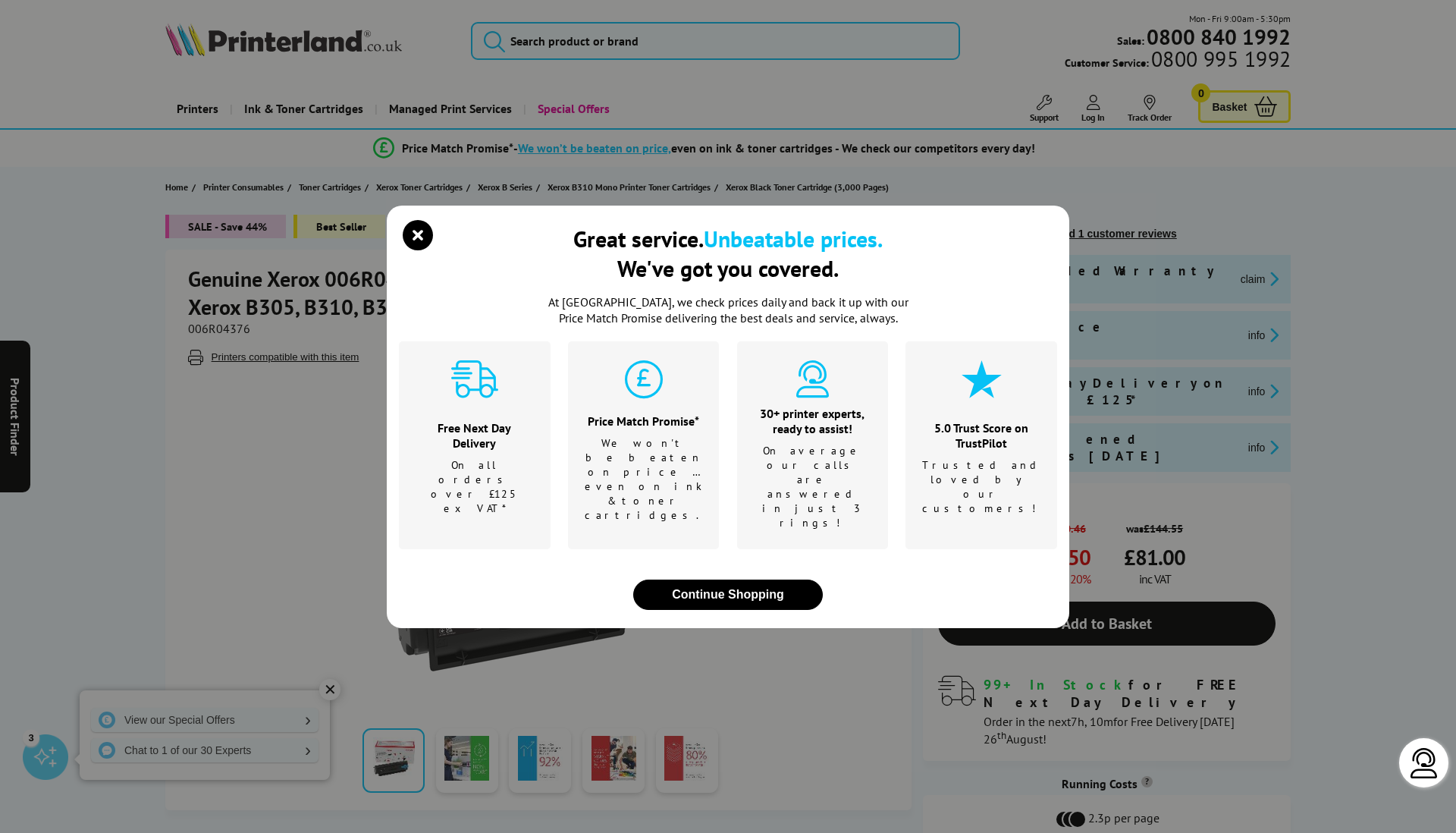
click at [181, 486] on div "Great service. Unbeatable prices. We've got you covered. At [GEOGRAPHIC_DATA], …" at bounding box center [728, 416] width 1456 height 833
click at [418, 250] on icon "close modal" at bounding box center [418, 235] width 30 height 30
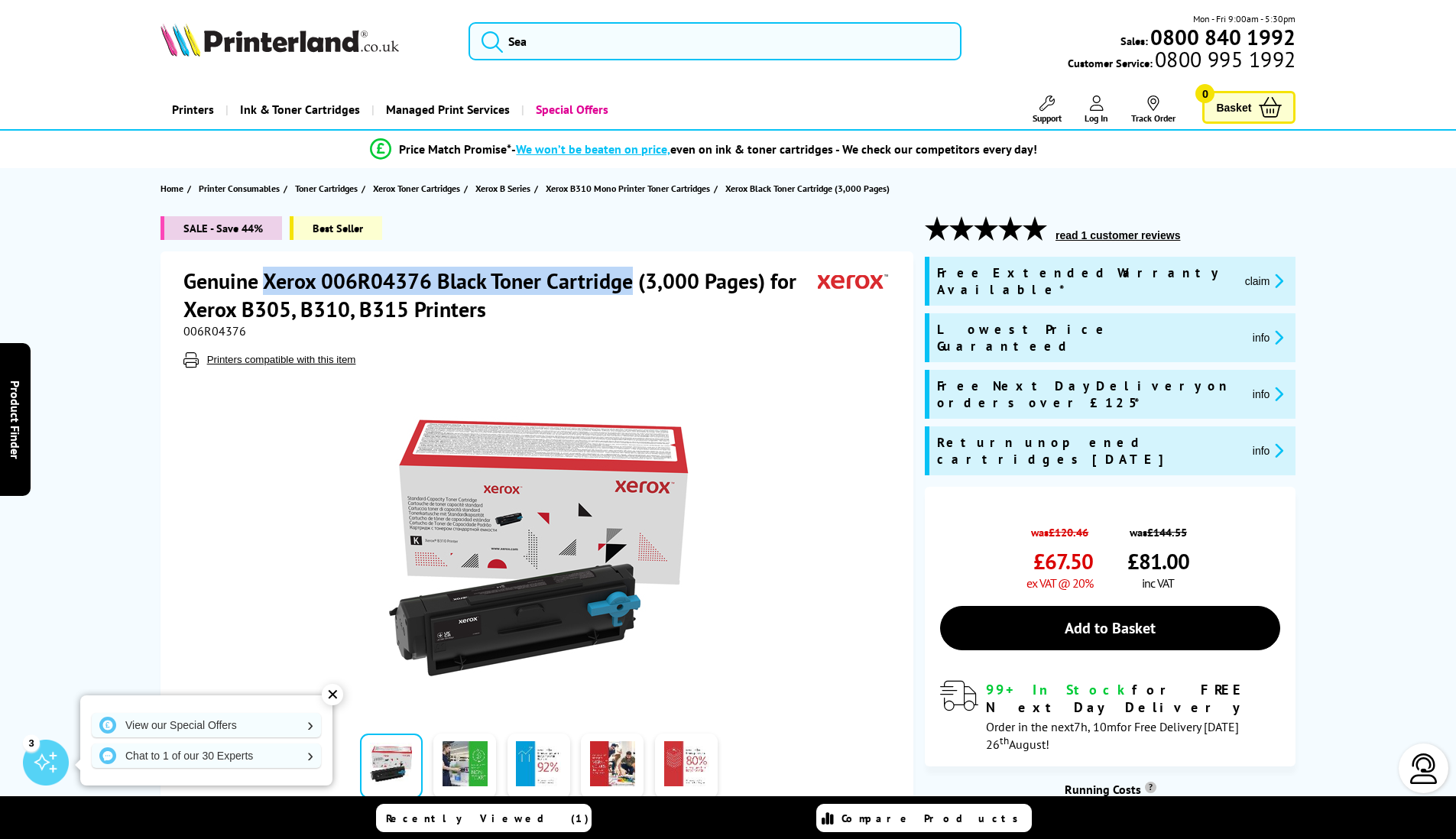
drag, startPoint x: 268, startPoint y: 279, endPoint x: 633, endPoint y: 273, distance: 365.0
click at [633, 273] on h1 "Genuine Xerox 006R04376 Black Toner Cartridge (3,000 Pages) for Xerox B305, B31…" at bounding box center [500, 295] width 634 height 57
copy h1 "Xerox 006R04376 Black Toner Cartridge"
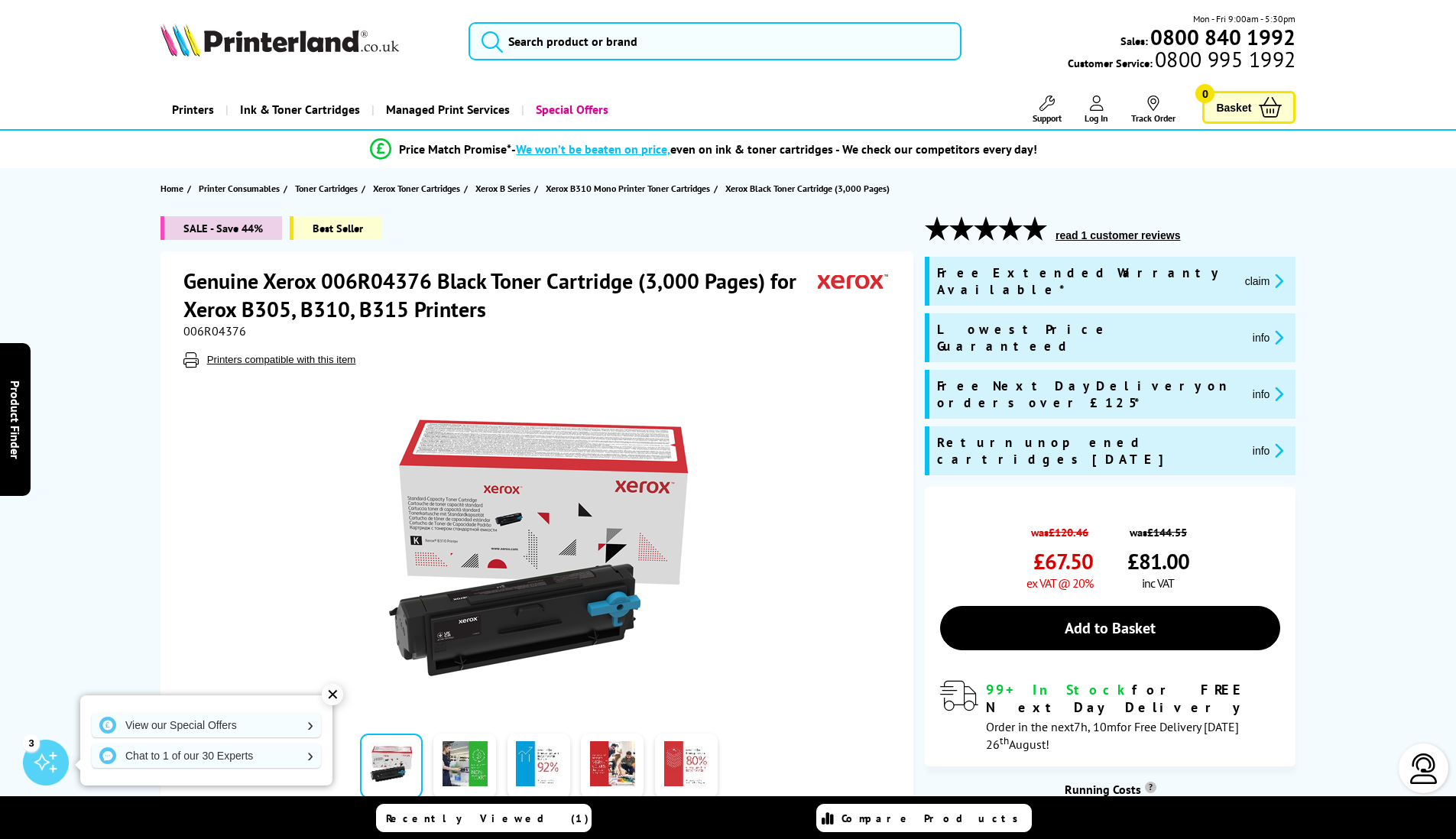
click at [764, 435] on div at bounding box center [539, 540] width 711 height 346
drag, startPoint x: 266, startPoint y: 278, endPoint x: 650, endPoint y: 276, distance: 384.0
click at [651, 275] on h1 "Genuine Xerox 006R04376 Black Toner Cartridge (3,000 Pages) for Xerox B305, B31…" at bounding box center [500, 295] width 634 height 57
click at [651, 324] on div "006R04376" at bounding box center [539, 331] width 711 height 15
drag, startPoint x: 634, startPoint y: 281, endPoint x: 293, endPoint y: 288, distance: 341.1
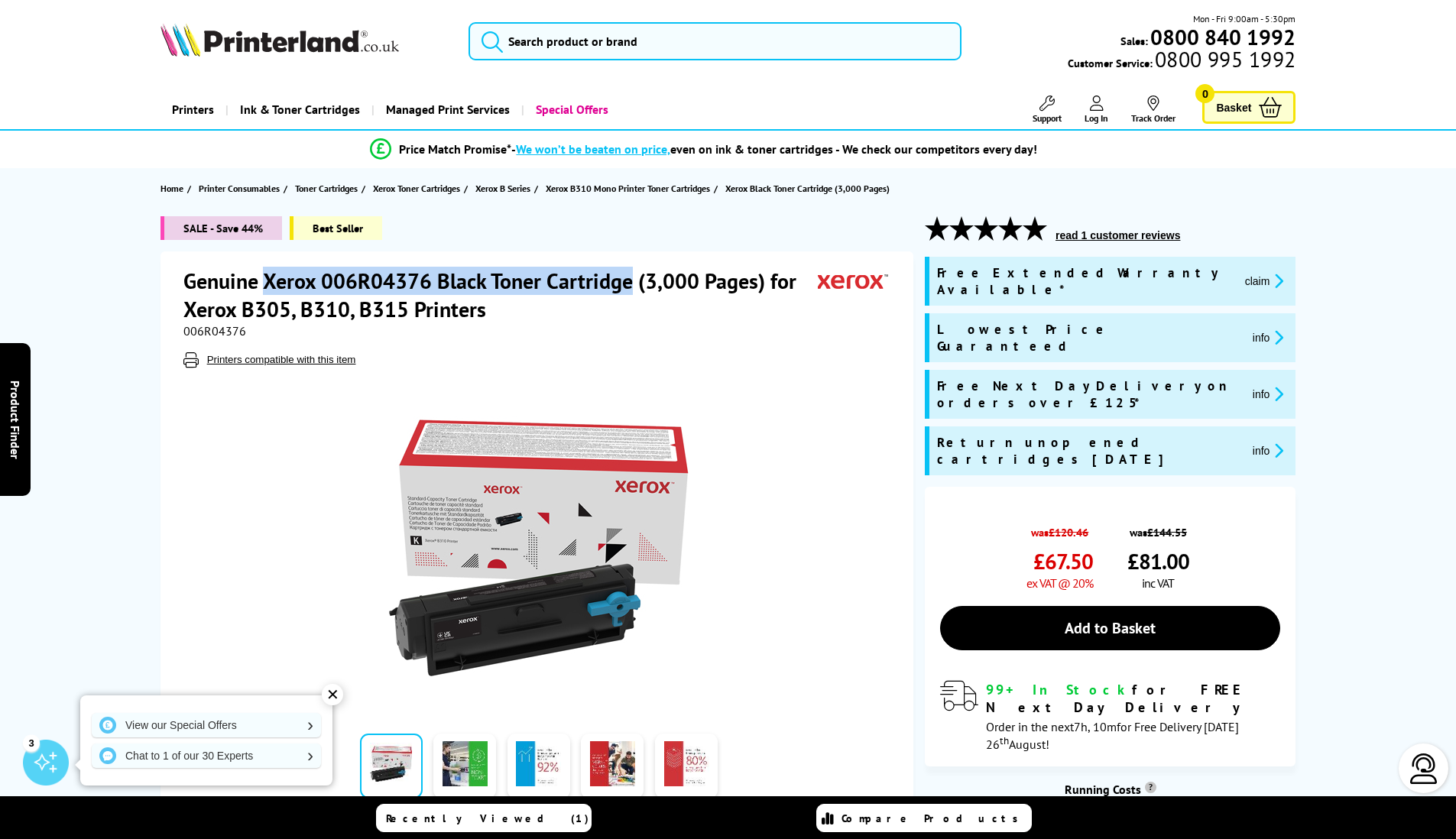
click at [267, 276] on h1 "Genuine Xerox 006R04376 Black Toner Cartridge (3,000 Pages) for Xerox B305, B31…" at bounding box center [500, 295] width 634 height 57
copy h1 "Xerox 006R04376 Black Toner Cartridge"
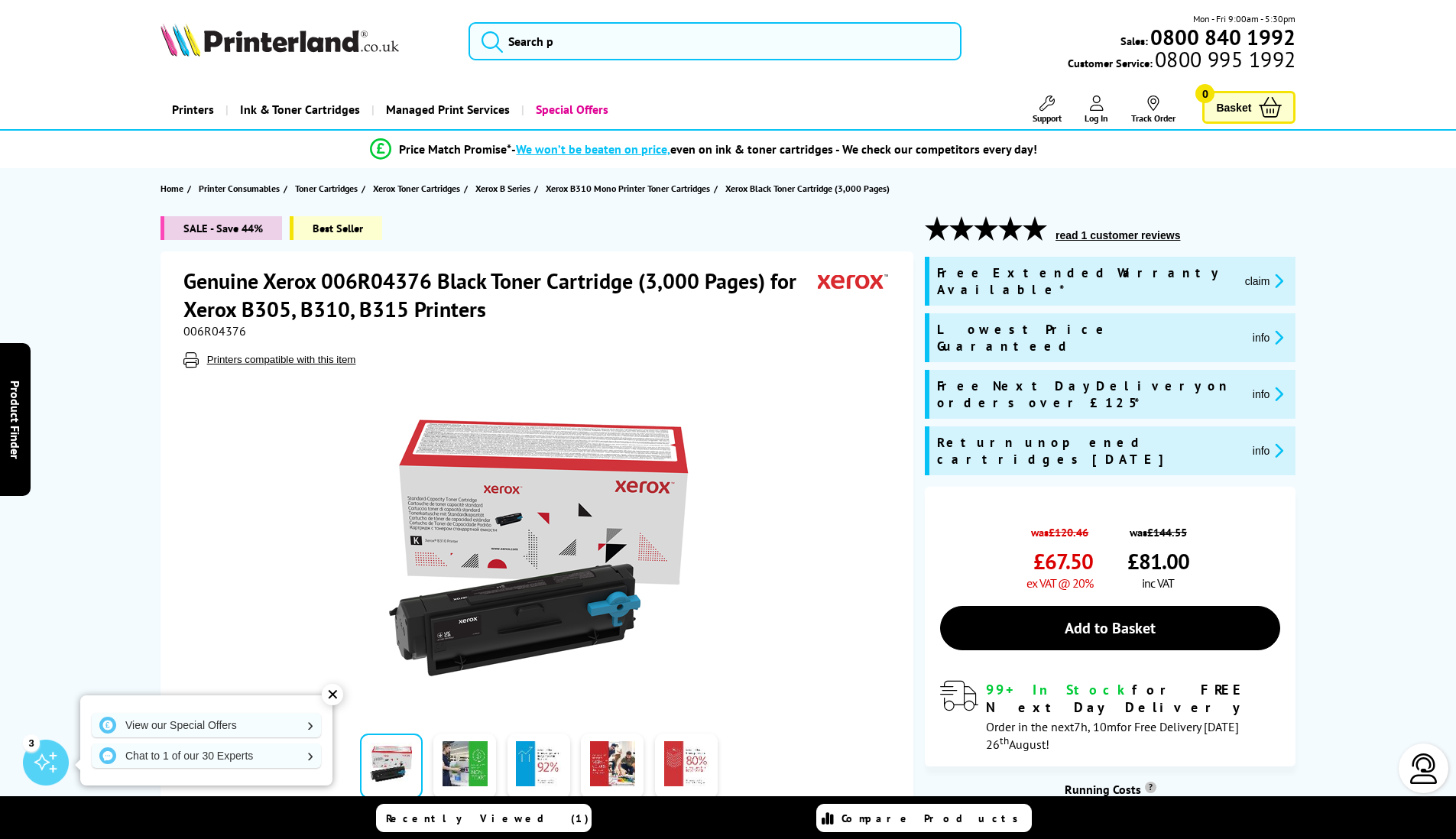
click at [788, 481] on div at bounding box center [539, 540] width 711 height 346
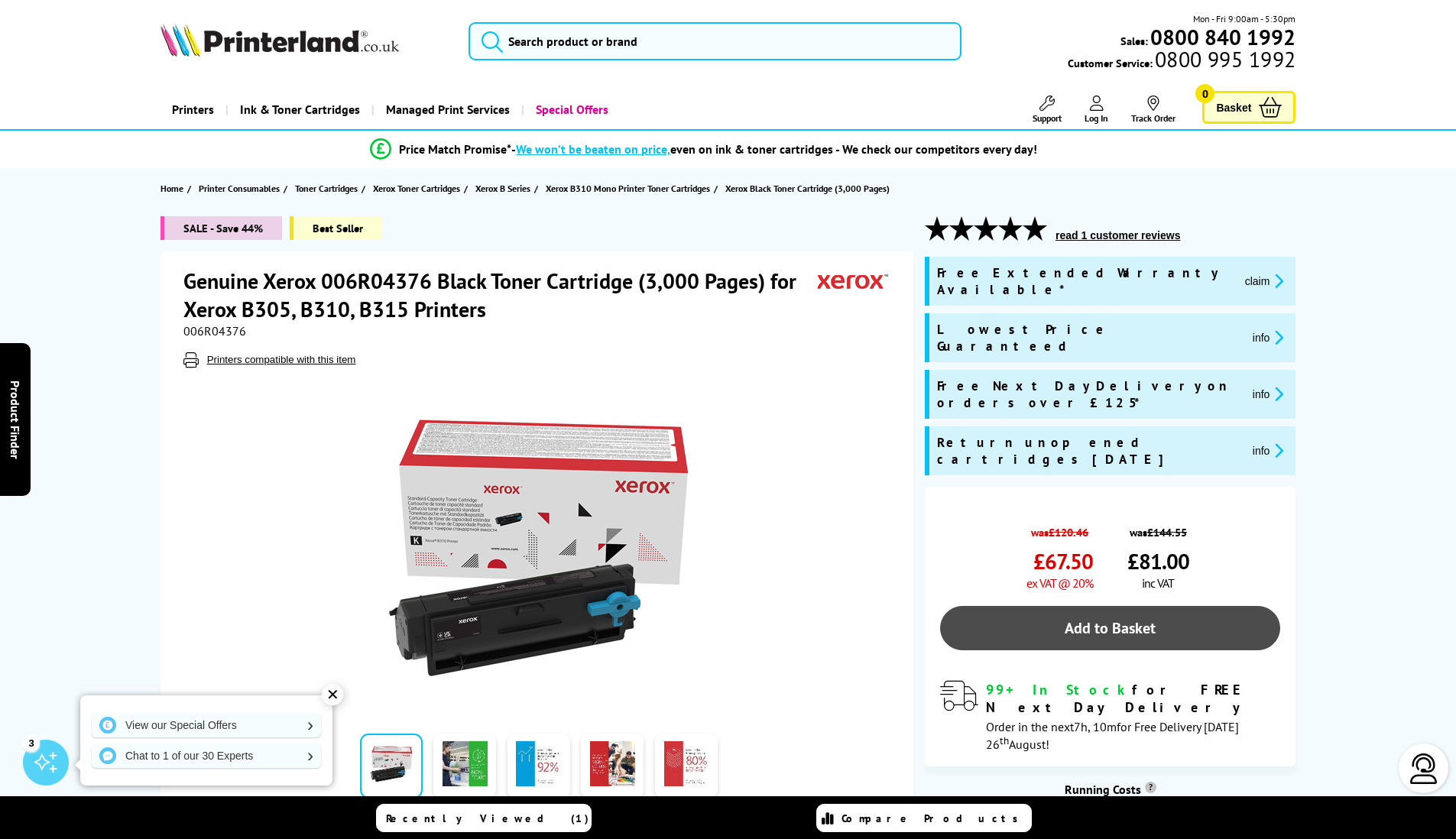
click at [1133, 606] on link "Add to Basket" at bounding box center [1110, 628] width 340 height 45
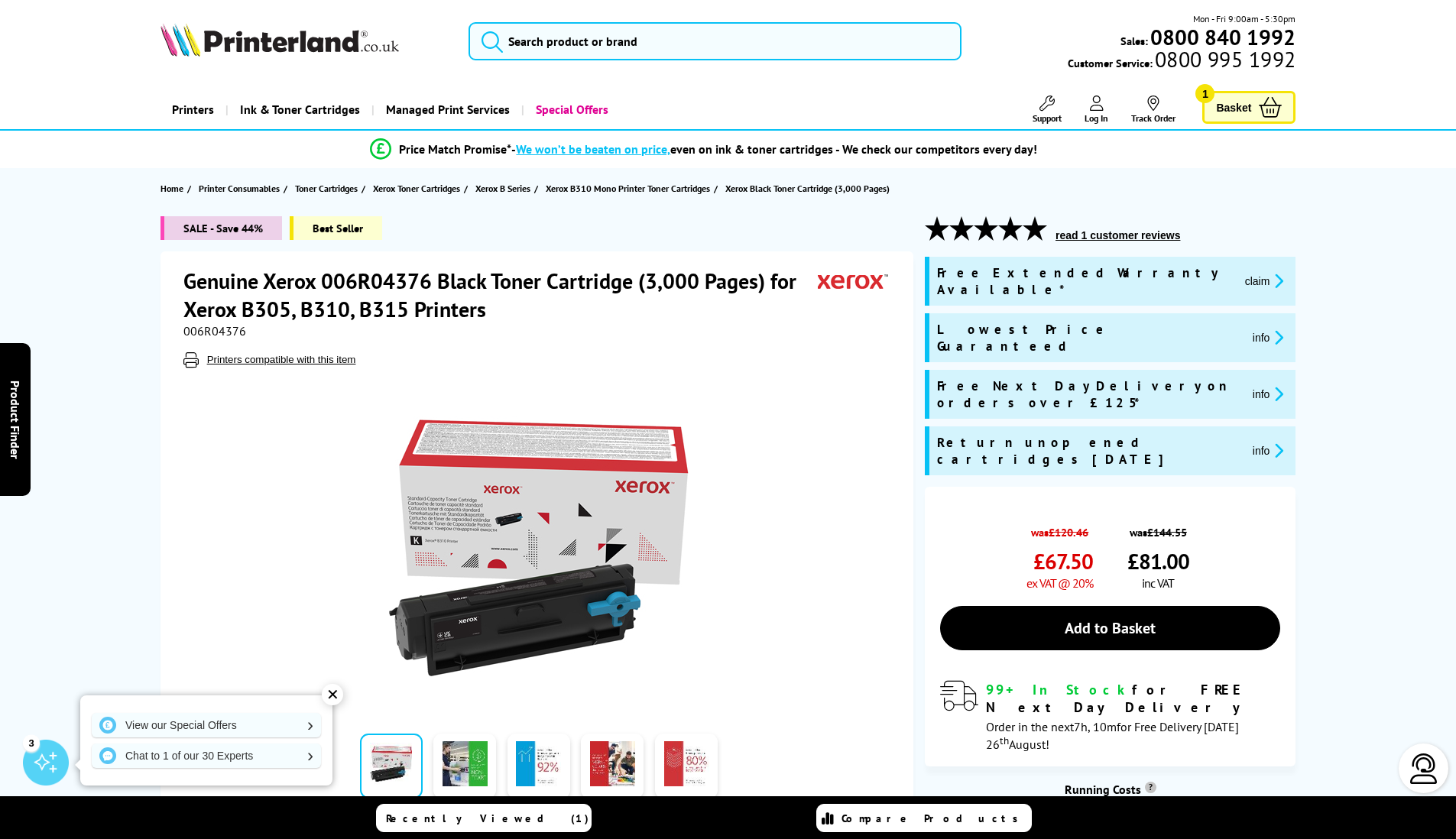
click at [1248, 106] on span "Basket" at bounding box center [1234, 108] width 35 height 21
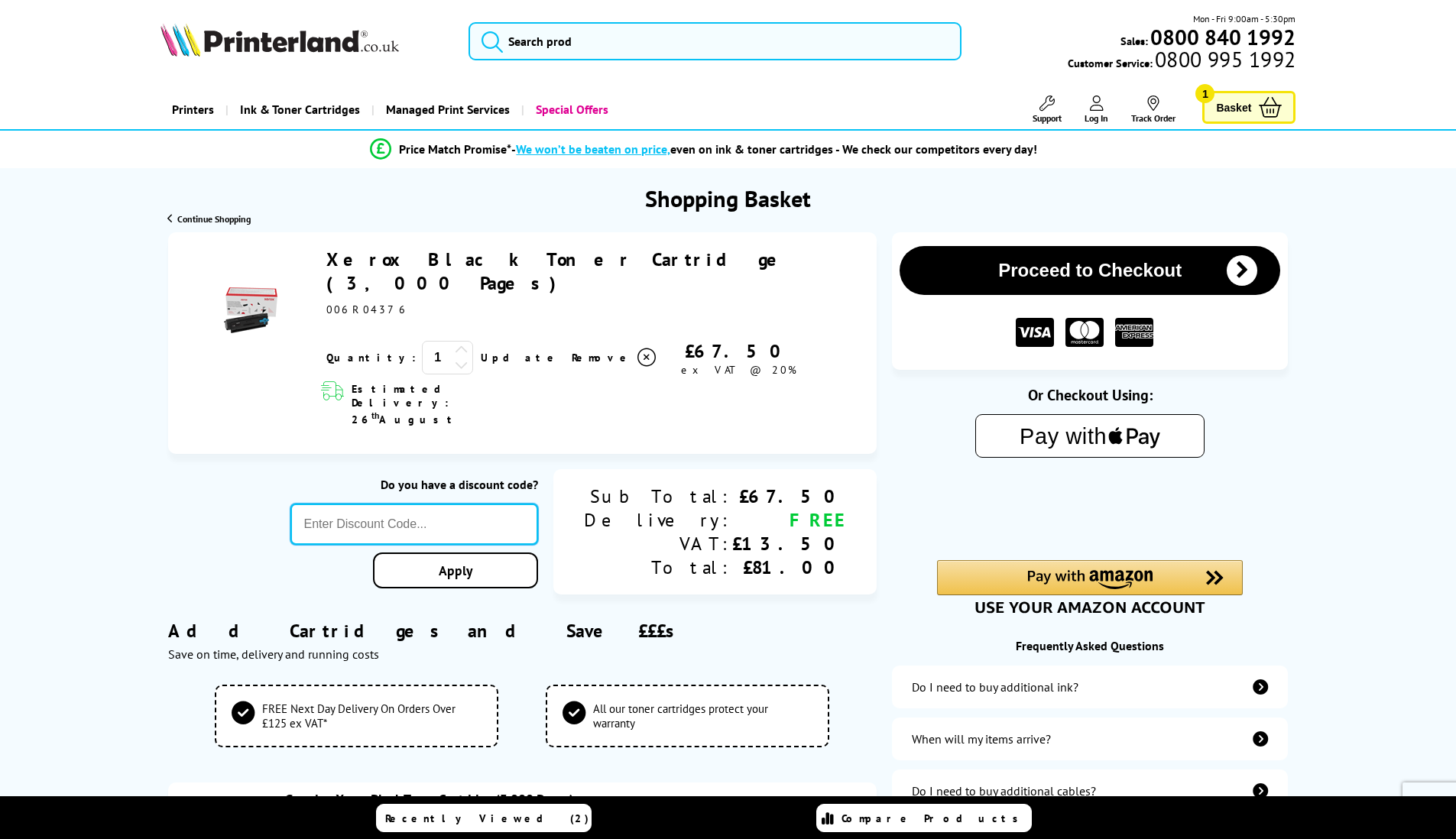
click at [529, 504] on input "text" at bounding box center [415, 524] width 248 height 41
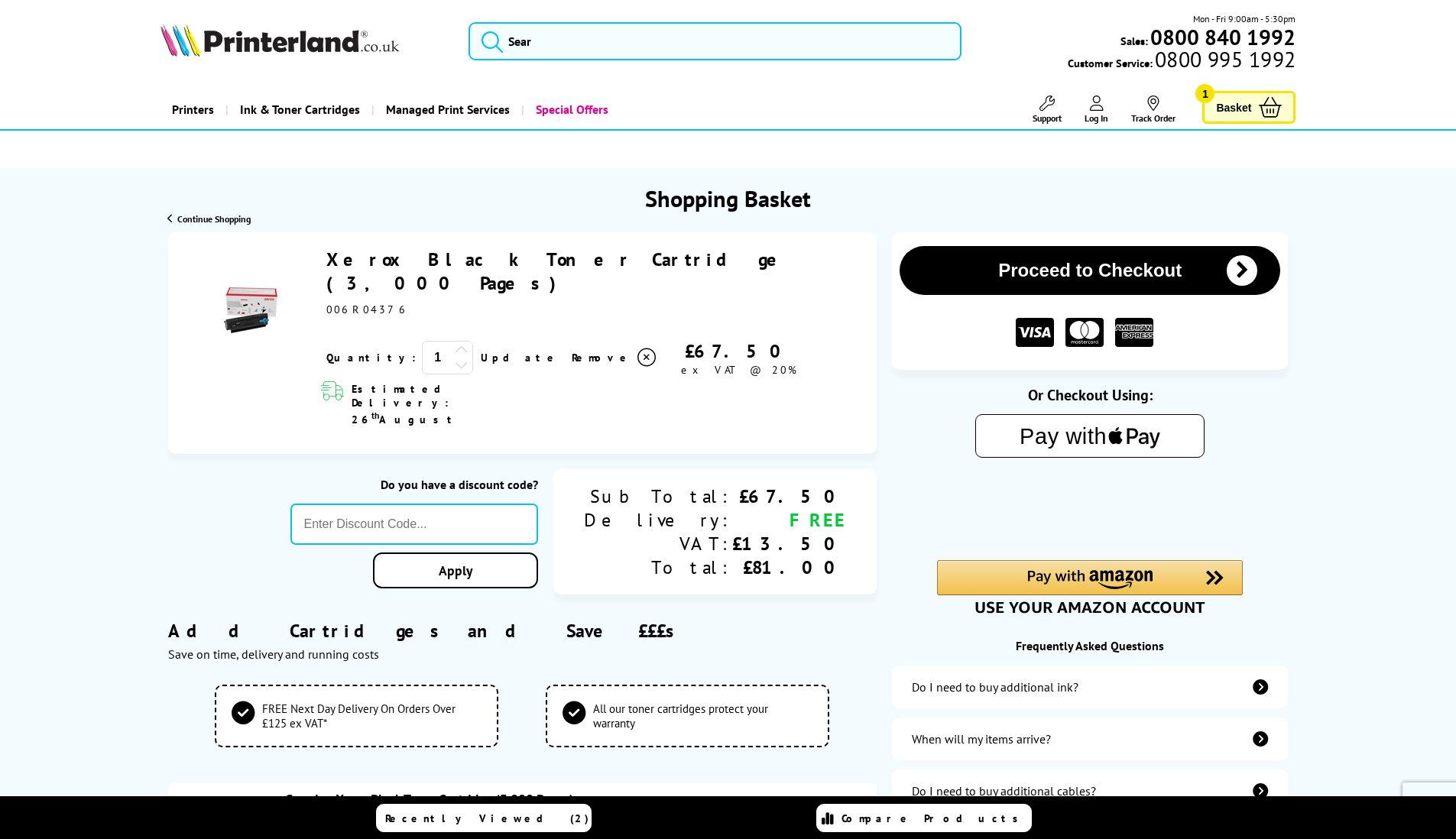
click at [737, 81] on header "Mon - Fri 9:00am - 5:30pm Sales: 0800 840 1992 Customer Service: 0800 995 1992" at bounding box center [728, 65] width 1456 height 130
paste input "LOYALTY2025"
type input "LOYALTY2025"
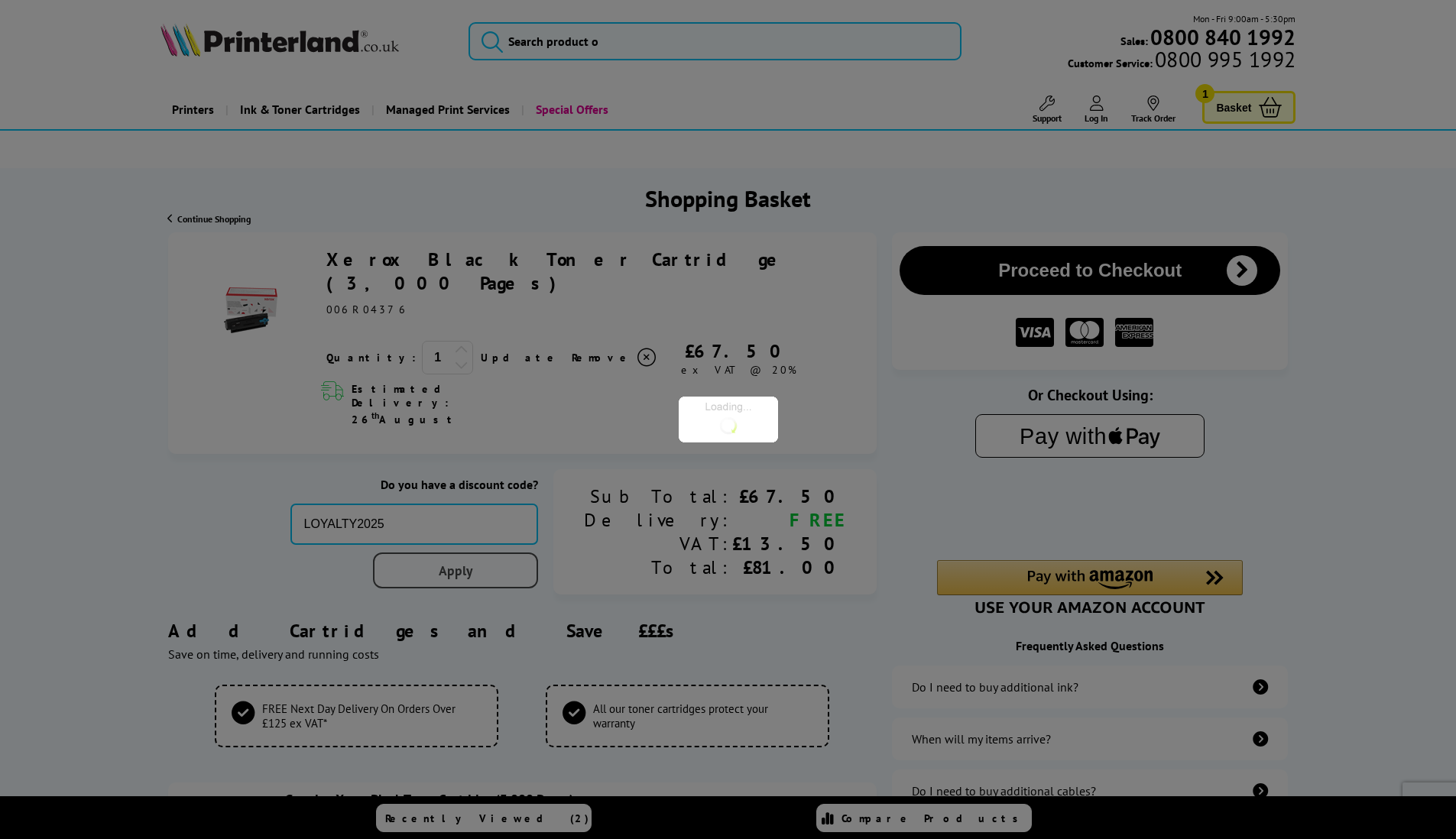
click at [519, 523] on div "Proceed to Checkout Shopping Basket 1 Update +" at bounding box center [728, 727] width 1456 height 989
